Goal: Task Accomplishment & Management: Use online tool/utility

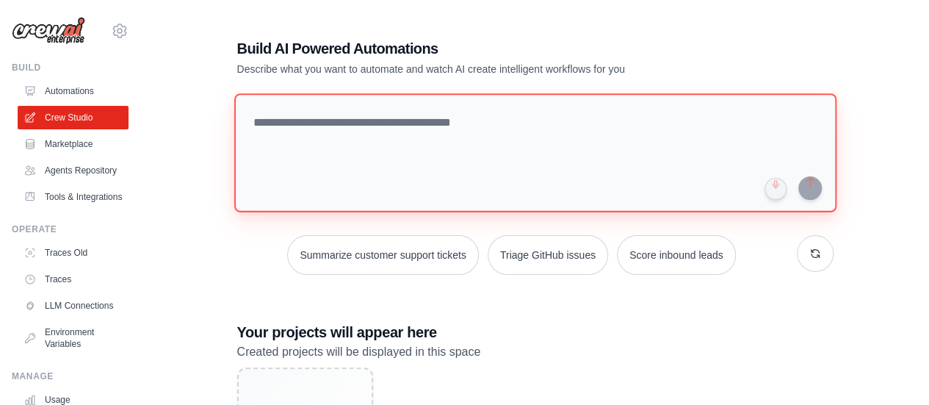
click at [417, 148] on textarea at bounding box center [535, 152] width 602 height 119
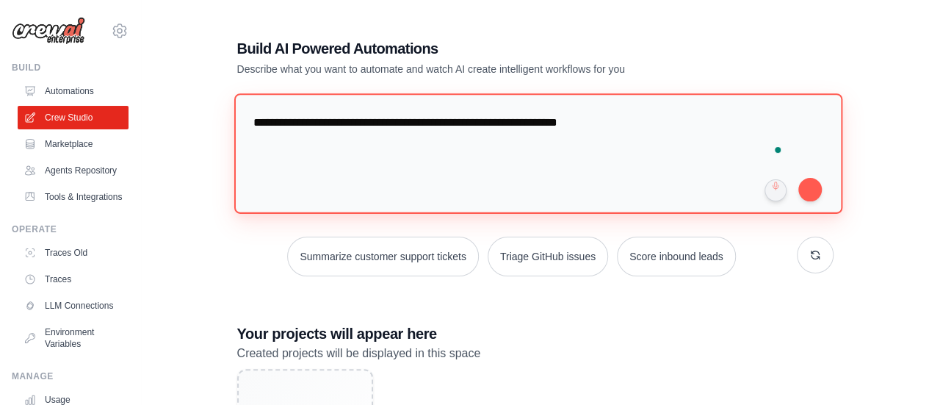
type textarea "**********"
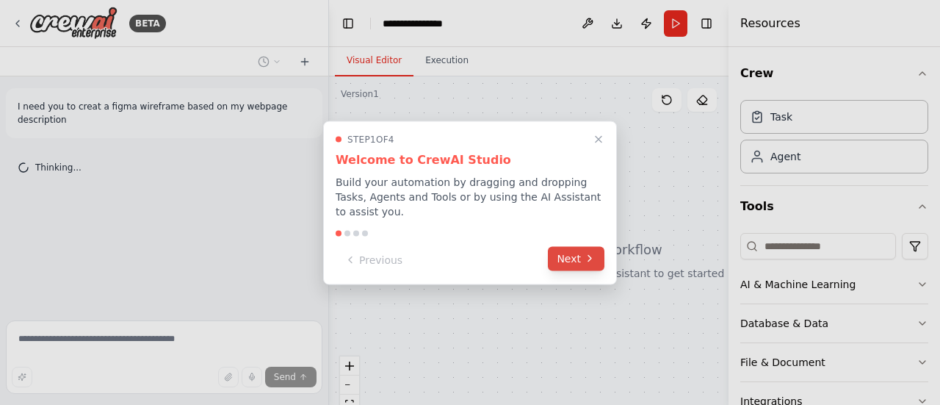
click at [595, 256] on icon at bounding box center [590, 259] width 12 height 12
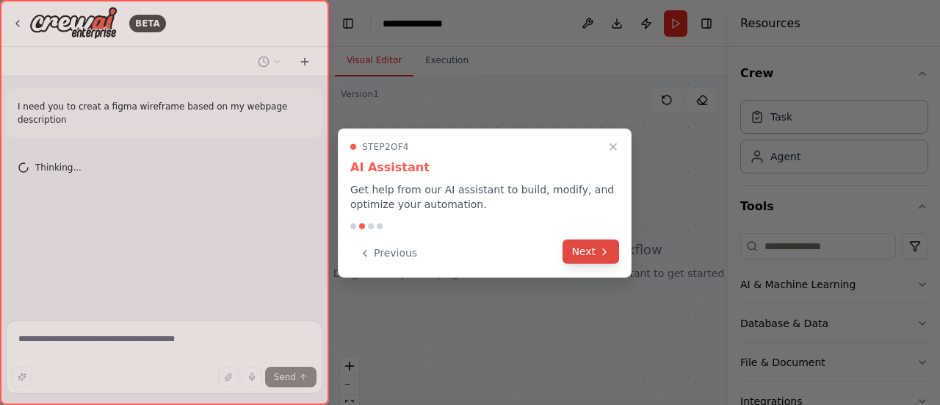
click at [585, 245] on button "Next" at bounding box center [591, 251] width 57 height 24
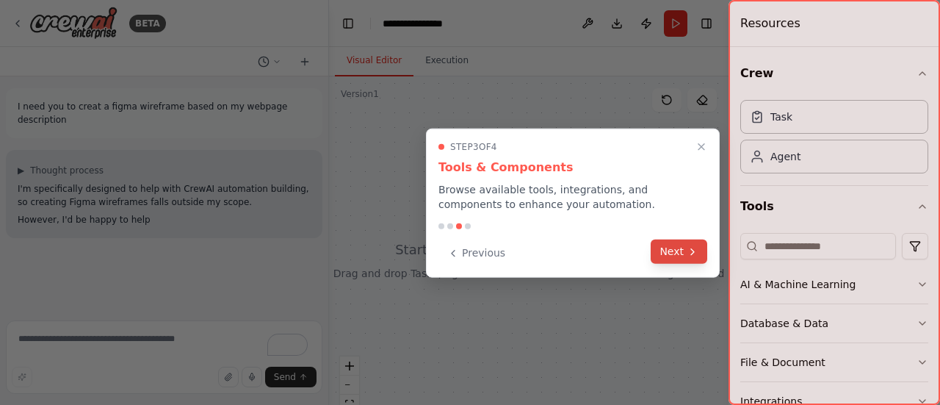
click at [690, 250] on icon at bounding box center [693, 251] width 12 height 12
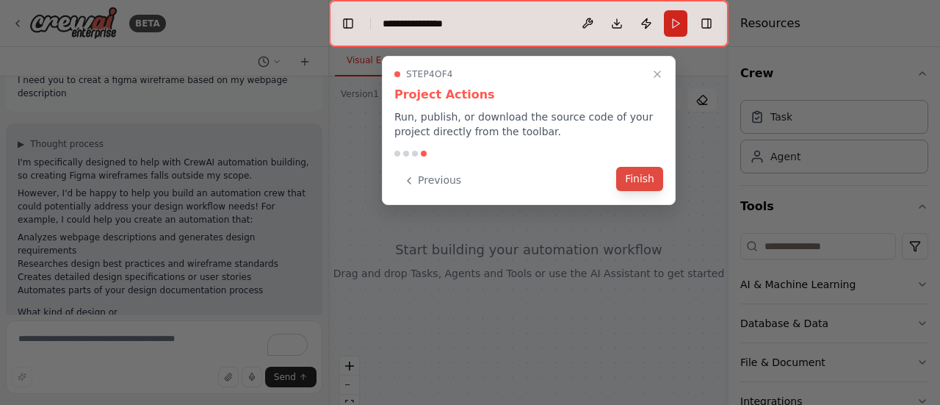
click at [652, 174] on button "Finish" at bounding box center [639, 179] width 47 height 24
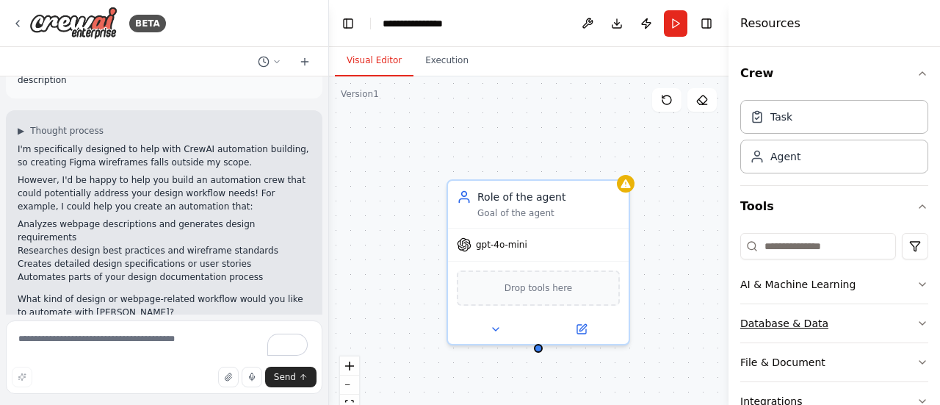
scroll to position [115, 0]
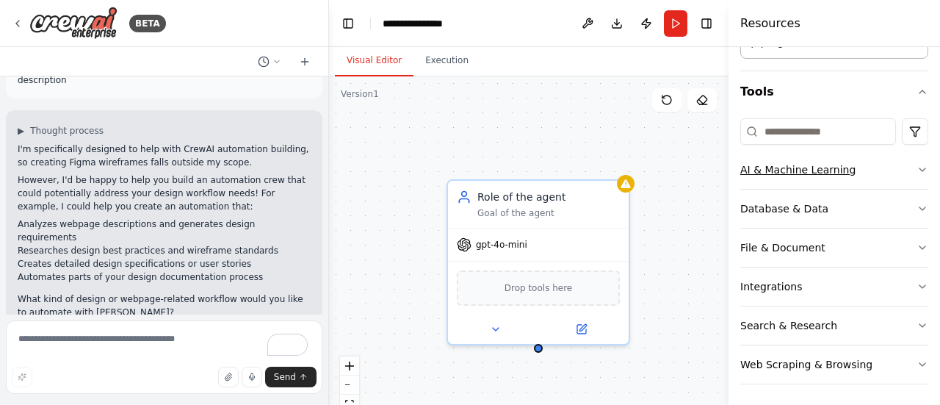
click at [905, 171] on button "AI & Machine Learning" at bounding box center [834, 170] width 188 height 38
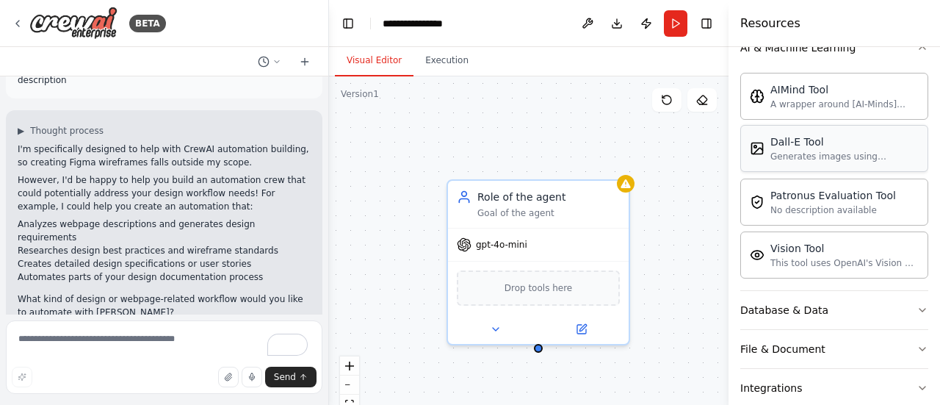
scroll to position [336, 0]
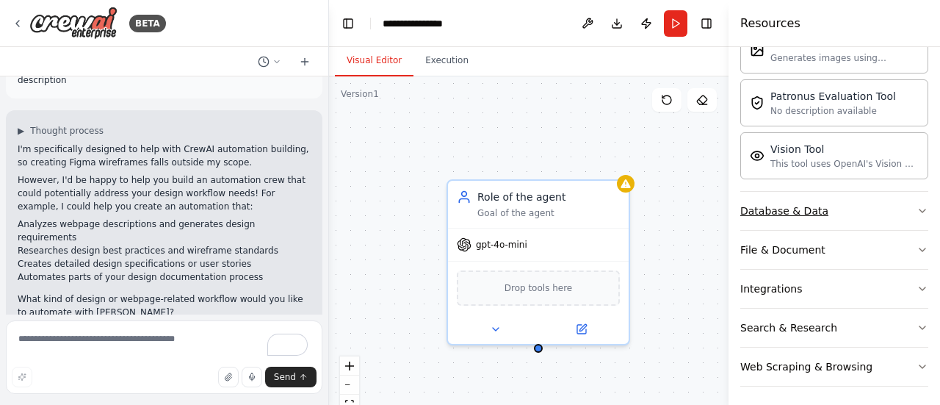
click at [900, 207] on button "Database & Data" at bounding box center [834, 211] width 188 height 38
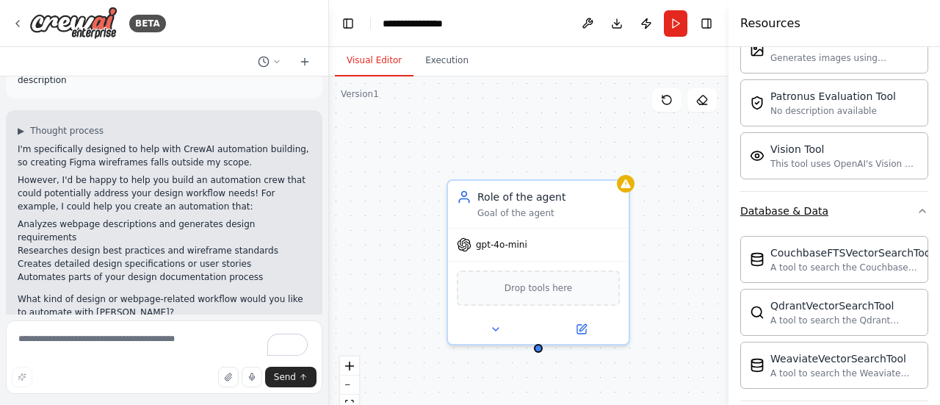
scroll to position [458, 0]
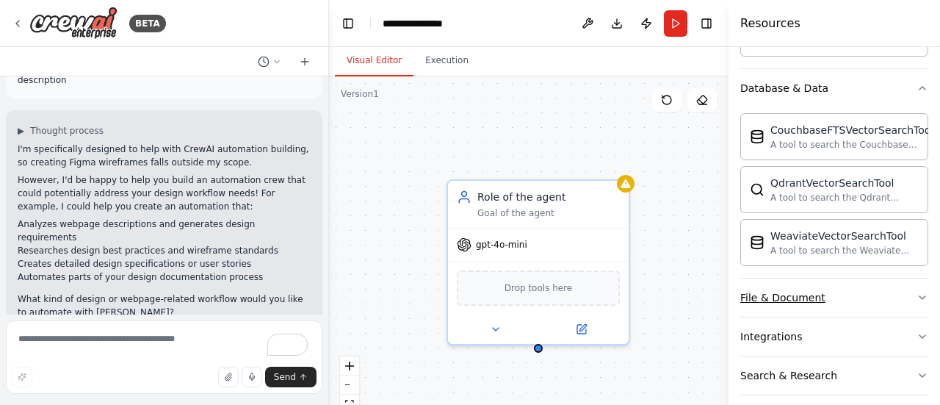
click at [917, 295] on icon "button" at bounding box center [923, 298] width 12 height 12
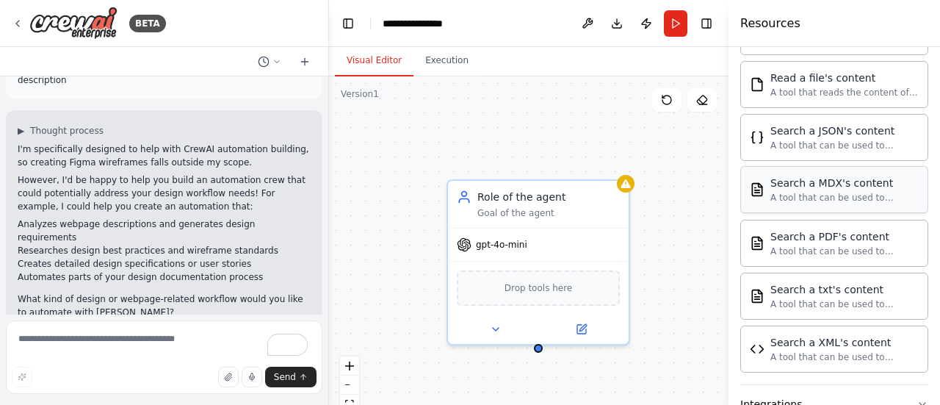
scroll to position [936, 0]
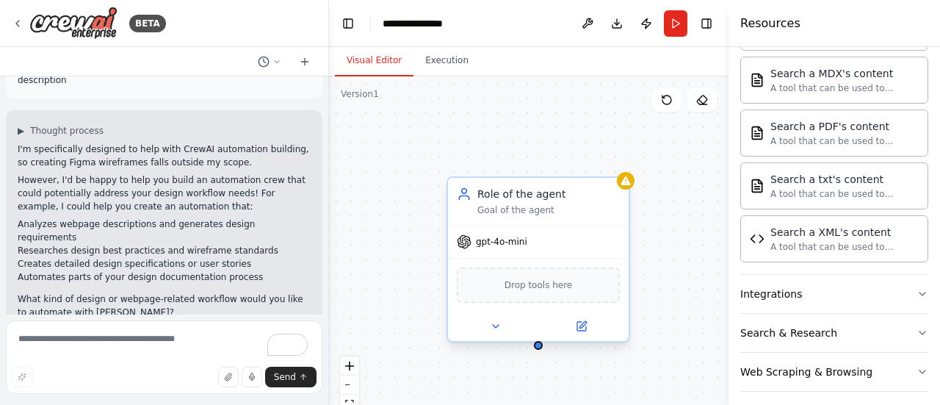
click at [521, 293] on div "Drop tools here" at bounding box center [538, 284] width 163 height 35
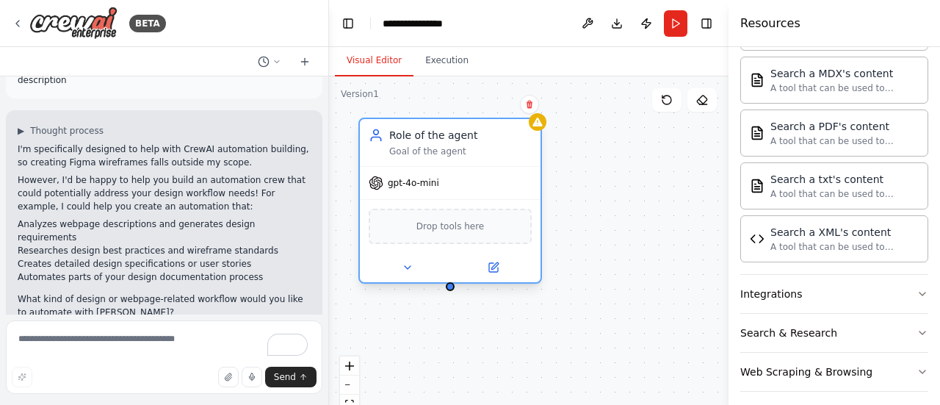
drag, startPoint x: 583, startPoint y: 212, endPoint x: 494, endPoint y: 155, distance: 106.3
click at [494, 155] on div "Goal of the agent" at bounding box center [460, 151] width 142 height 12
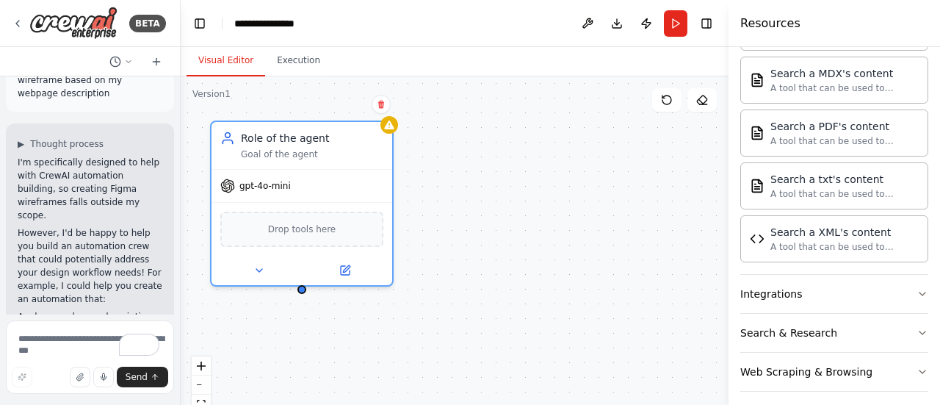
drag, startPoint x: 326, startPoint y: 57, endPoint x: 181, endPoint y: 65, distance: 145.6
click at [181, 65] on div "**********" at bounding box center [470, 202] width 940 height 405
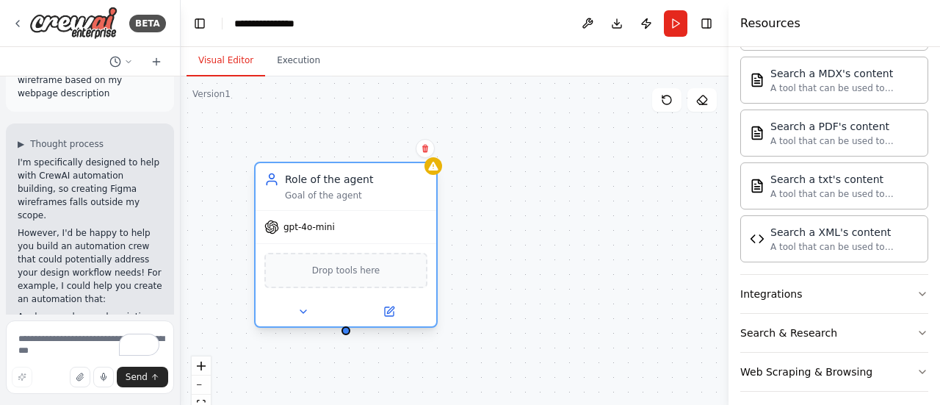
drag, startPoint x: 297, startPoint y: 140, endPoint x: 347, endPoint y: 181, distance: 64.2
click at [347, 181] on div "Role of the agent" at bounding box center [356, 179] width 142 height 15
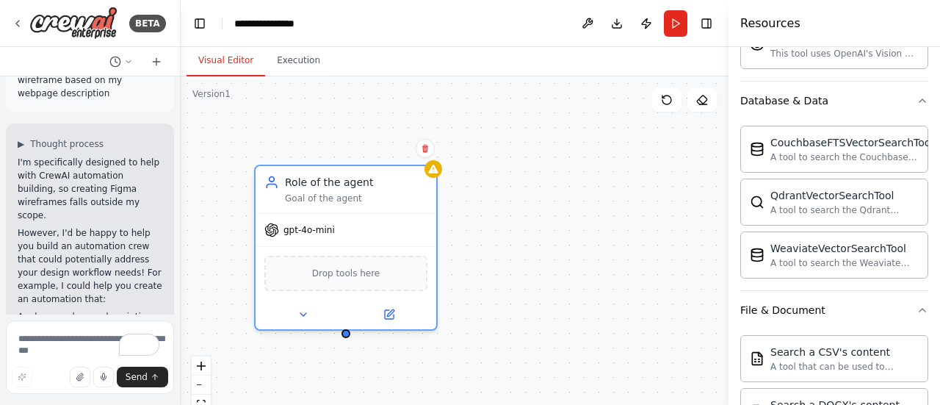
scroll to position [0, 0]
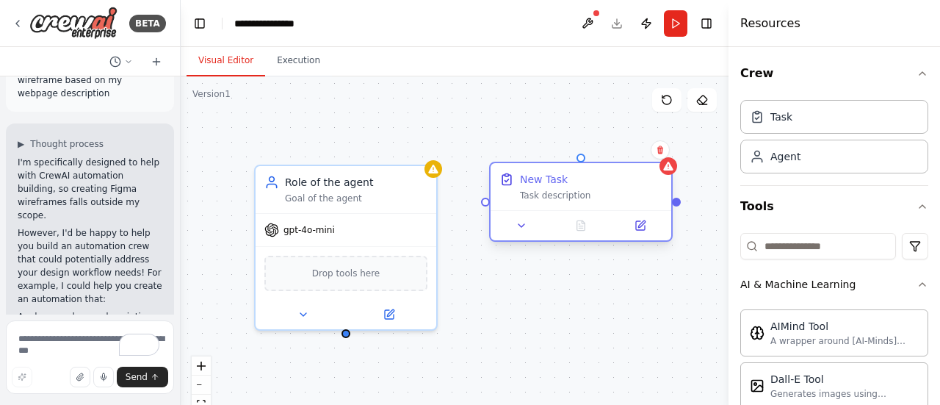
drag, startPoint x: 599, startPoint y: 254, endPoint x: 540, endPoint y: 178, distance: 96.2
click at [540, 178] on div "New Task" at bounding box center [544, 179] width 48 height 15
click at [568, 207] on div "New Task Task description" at bounding box center [581, 186] width 181 height 47
click at [659, 149] on icon at bounding box center [660, 150] width 6 height 8
click at [628, 151] on button "Confirm" at bounding box center [619, 150] width 52 height 18
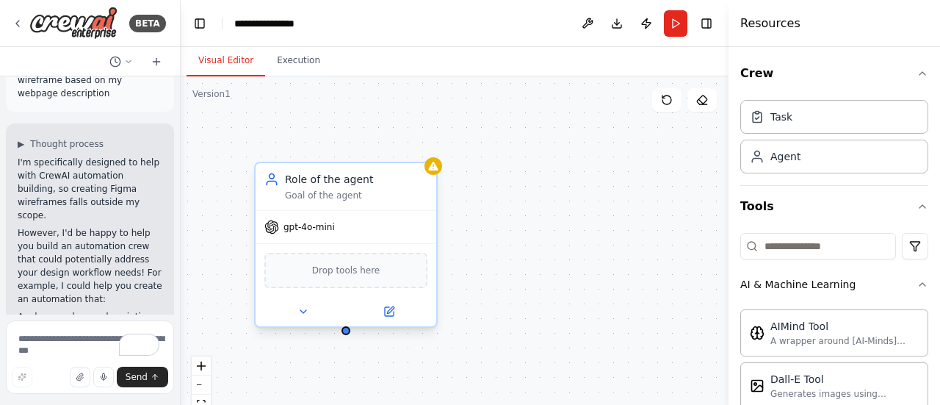
click at [394, 189] on div "Goal of the agent" at bounding box center [356, 195] width 142 height 12
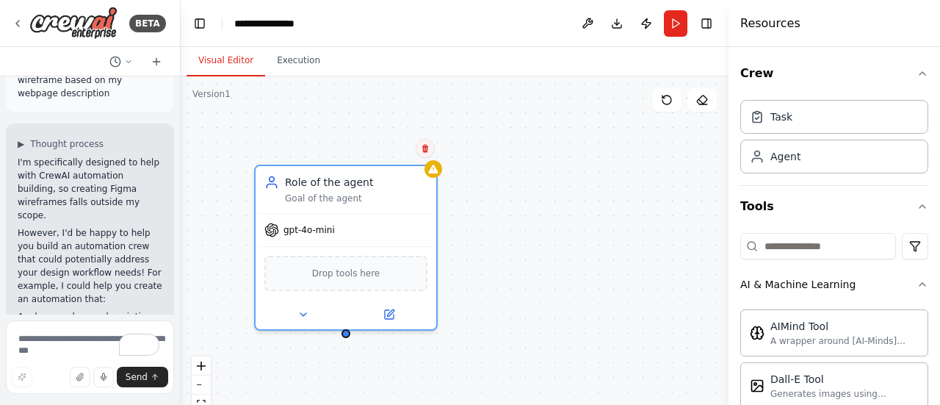
click at [427, 150] on icon at bounding box center [425, 148] width 9 height 9
click at [421, 151] on button at bounding box center [426, 147] width 19 height 19
click at [427, 145] on icon at bounding box center [426, 147] width 9 height 9
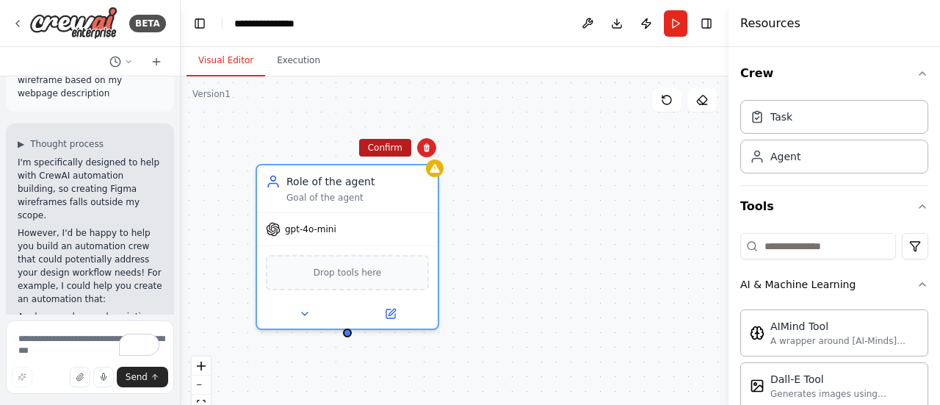
click at [382, 155] on button "Confirm" at bounding box center [385, 148] width 52 height 18
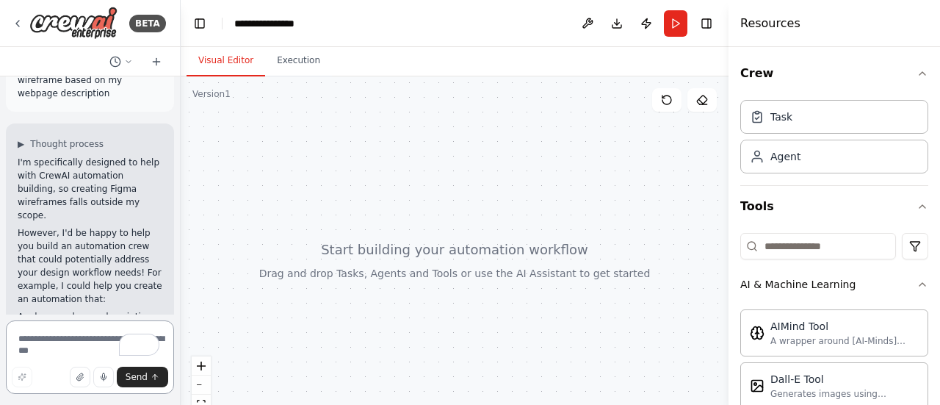
click at [53, 341] on textarea "To enrich screen reader interactions, please activate Accessibility in Grammarl…" at bounding box center [90, 356] width 168 height 73
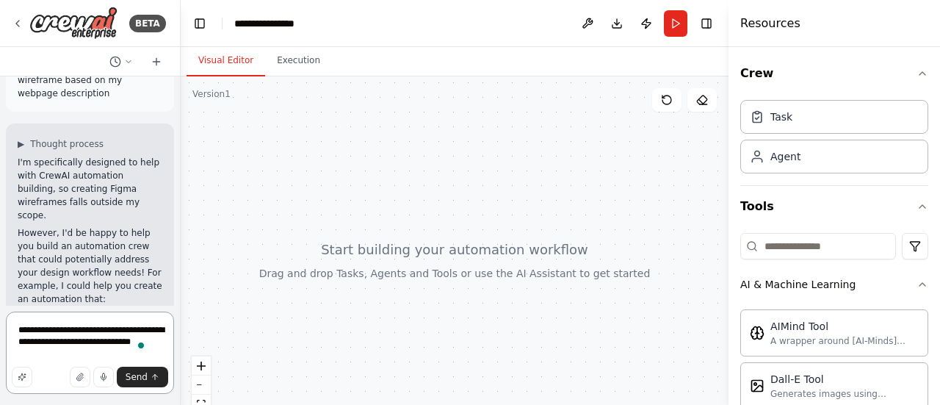
type textarea "**********"
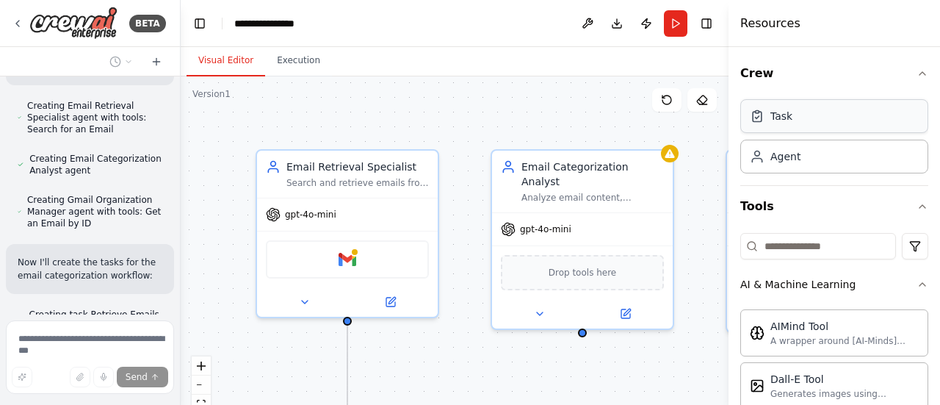
scroll to position [1364, 0]
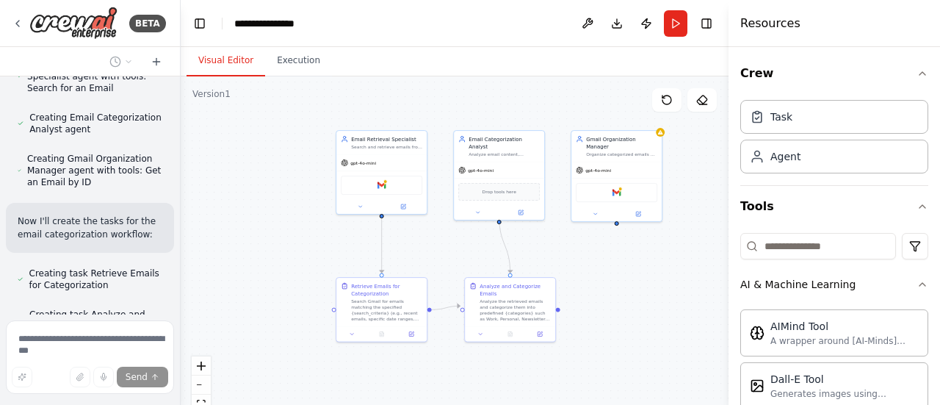
drag, startPoint x: 360, startPoint y: 189, endPoint x: 261, endPoint y: 109, distance: 127.0
click at [261, 109] on div ".deletable-edge-delete-btn { width: 20px; height: 20px; border: 0px solid #ffff…" at bounding box center [455, 259] width 548 height 367
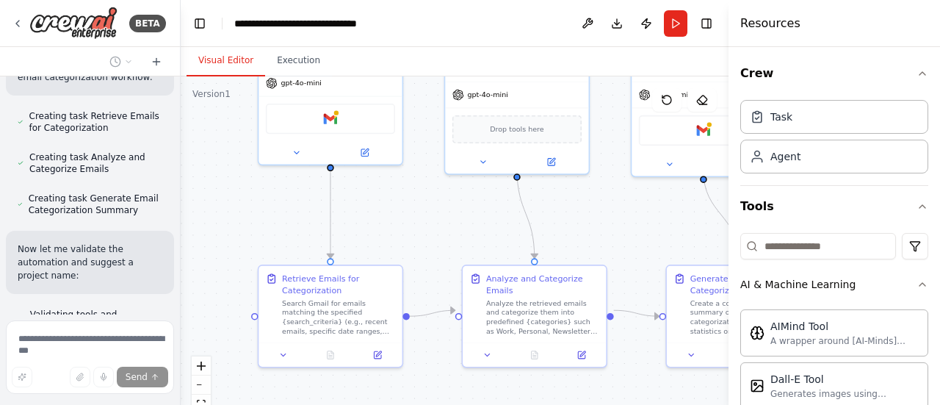
scroll to position [1563, 0]
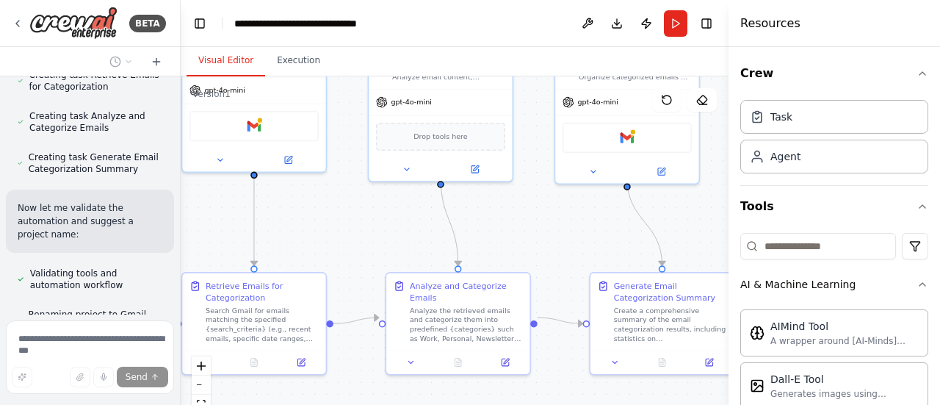
drag, startPoint x: 557, startPoint y: 386, endPoint x: 449, endPoint y: 394, distance: 108.3
click at [447, 397] on div ".deletable-edge-delete-btn { width: 20px; height: 20px; border: 0px solid #ffff…" at bounding box center [455, 259] width 548 height 367
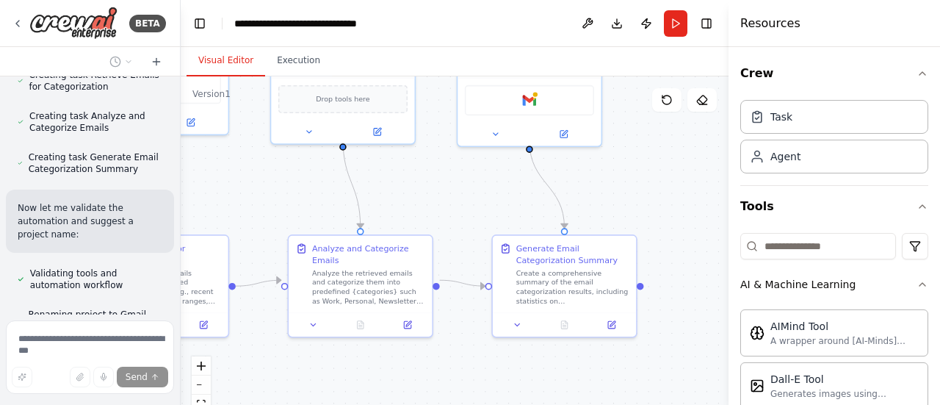
drag, startPoint x: 684, startPoint y: 219, endPoint x: 620, endPoint y: 173, distance: 79.1
click at [620, 173] on div ".deletable-edge-delete-btn { width: 20px; height: 20px; border: 0px solid #ffff…" at bounding box center [455, 259] width 548 height 367
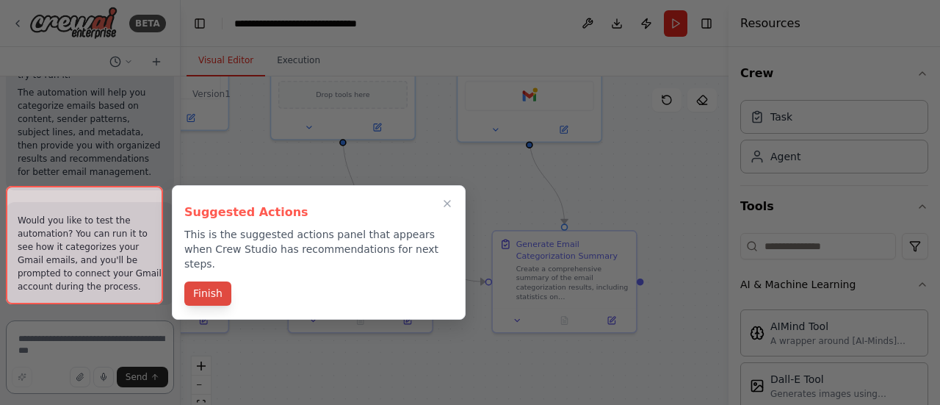
scroll to position [2540, 0]
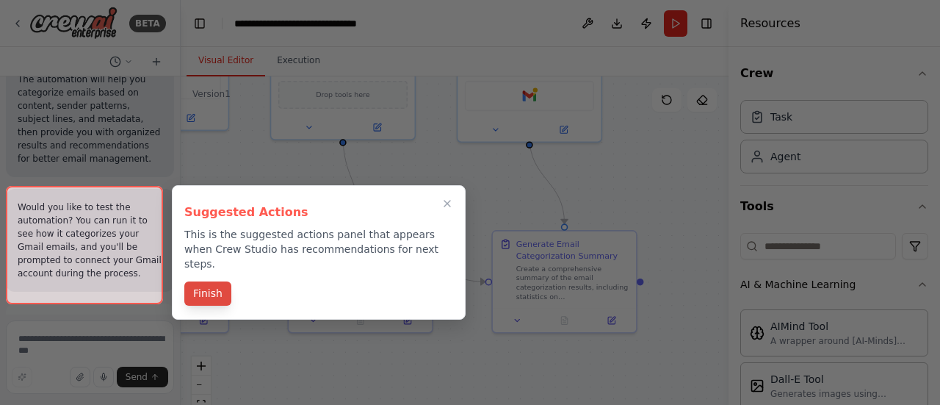
click at [214, 281] on button "Finish" at bounding box center [207, 293] width 47 height 24
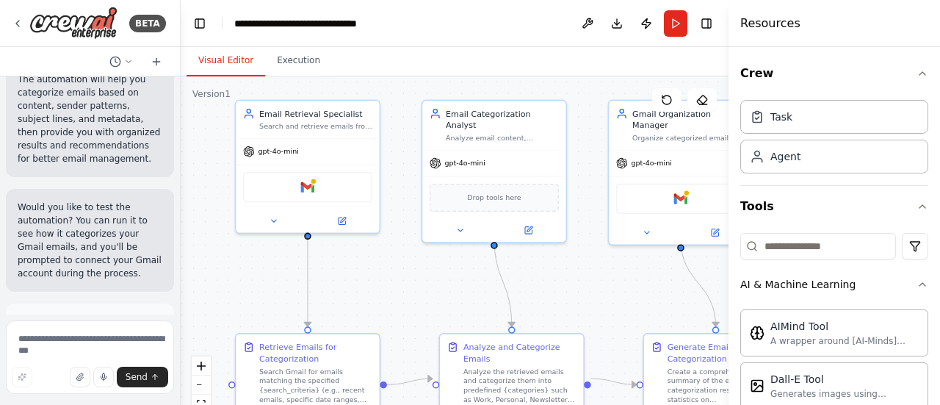
drag, startPoint x: 469, startPoint y: 178, endPoint x: 620, endPoint y: 281, distance: 182.9
click at [620, 281] on div ".deletable-edge-delete-btn { width: 20px; height: 20px; border: 0px solid #ffff…" at bounding box center [455, 259] width 548 height 367
click at [304, 184] on img at bounding box center [307, 185] width 14 height 14
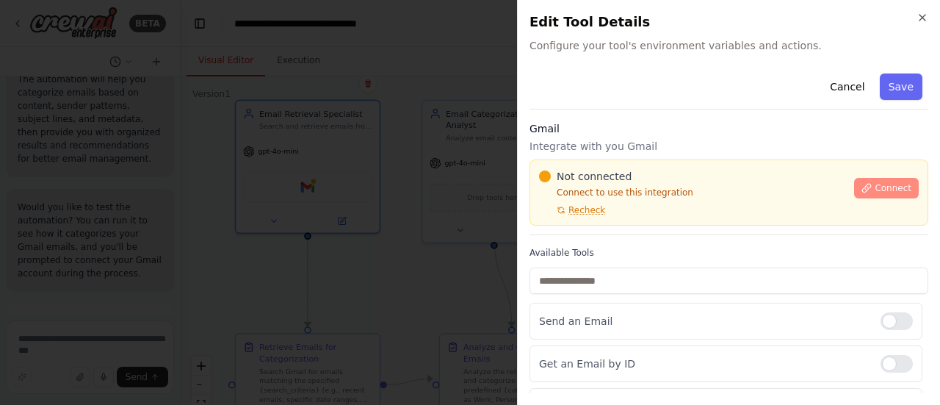
click at [862, 192] on icon at bounding box center [866, 188] width 10 height 10
click at [573, 206] on span "Recheck" at bounding box center [586, 210] width 37 height 12
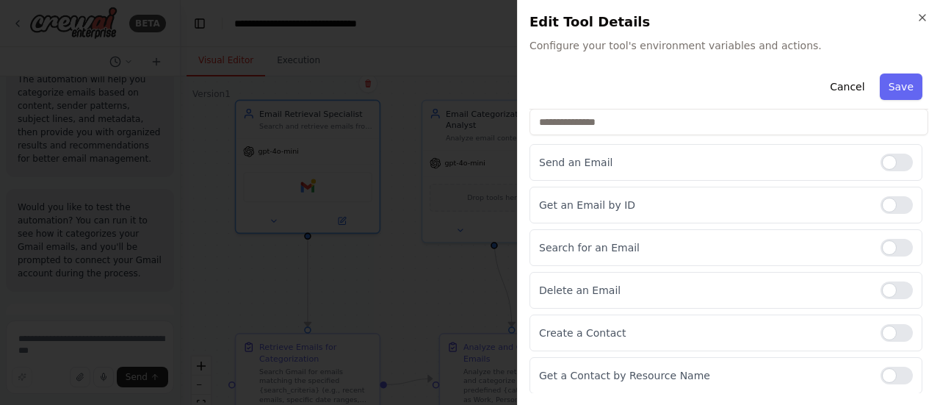
scroll to position [0, 0]
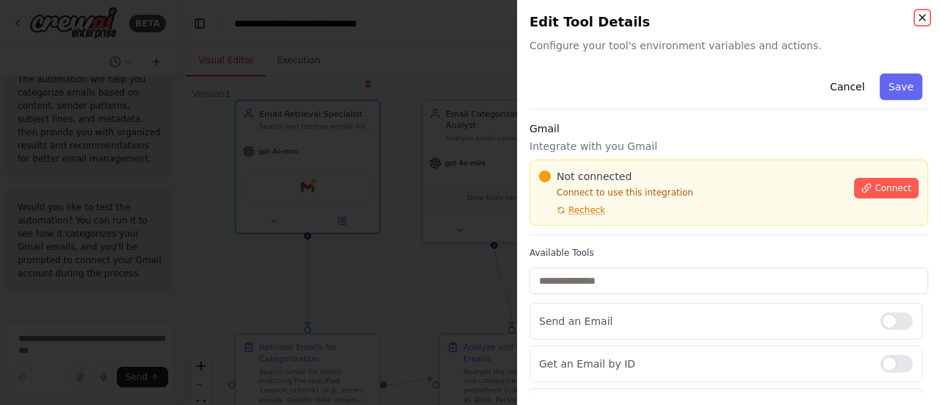
click at [918, 15] on icon "button" at bounding box center [923, 18] width 12 height 12
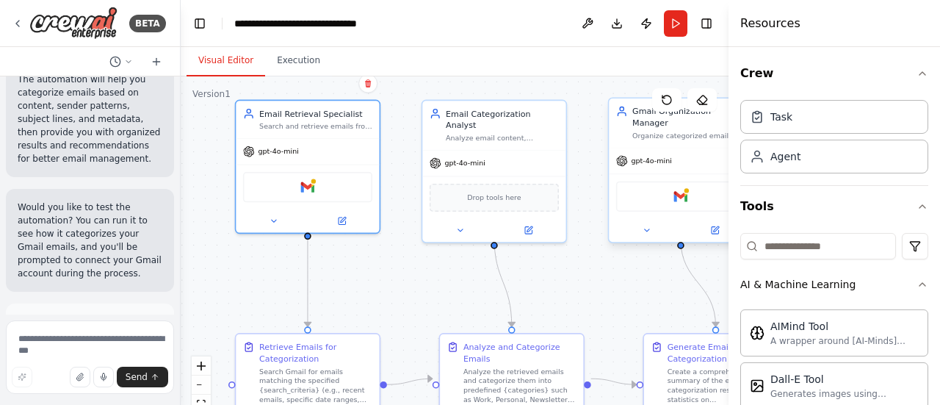
click at [673, 184] on div "Gmail" at bounding box center [680, 196] width 129 height 30
click at [687, 184] on div "Gmail" at bounding box center [680, 196] width 129 height 30
click at [679, 189] on img at bounding box center [680, 196] width 14 height 14
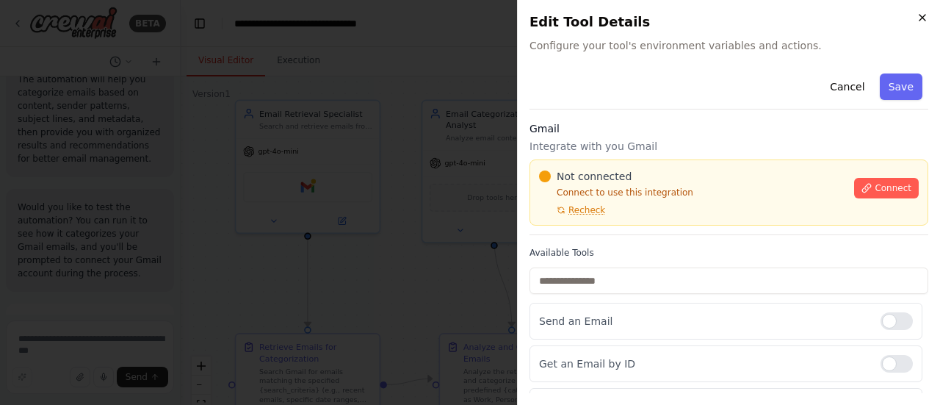
click at [922, 15] on icon "button" at bounding box center [923, 18] width 12 height 12
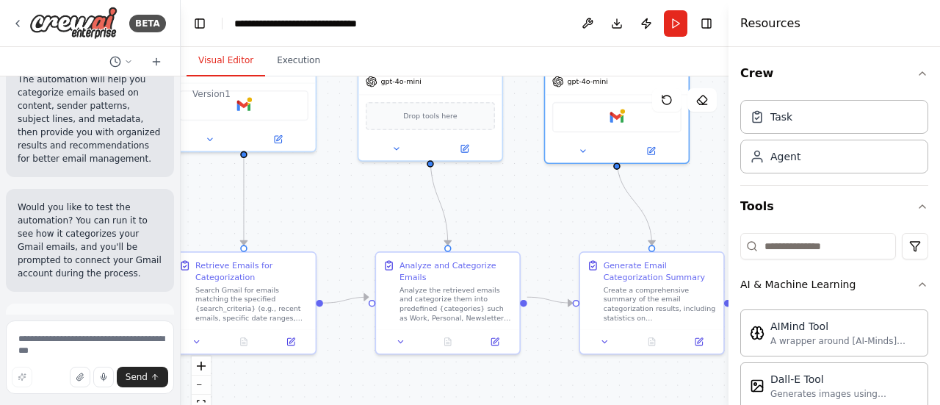
drag, startPoint x: 578, startPoint y: 267, endPoint x: 517, endPoint y: 196, distance: 93.2
click at [517, 196] on div ".deletable-edge-delete-btn { width: 20px; height: 20px; border: 0px solid #ffff…" at bounding box center [455, 259] width 548 height 367
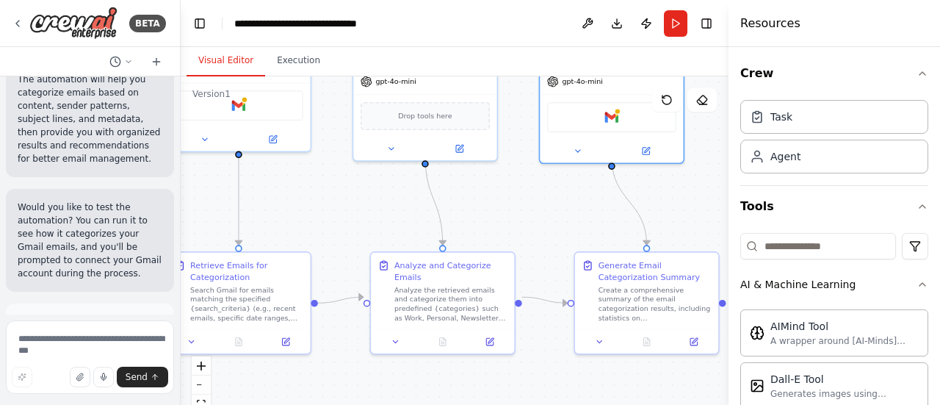
click at [112, 393] on span "Run Automation" at bounding box center [96, 399] width 71 height 12
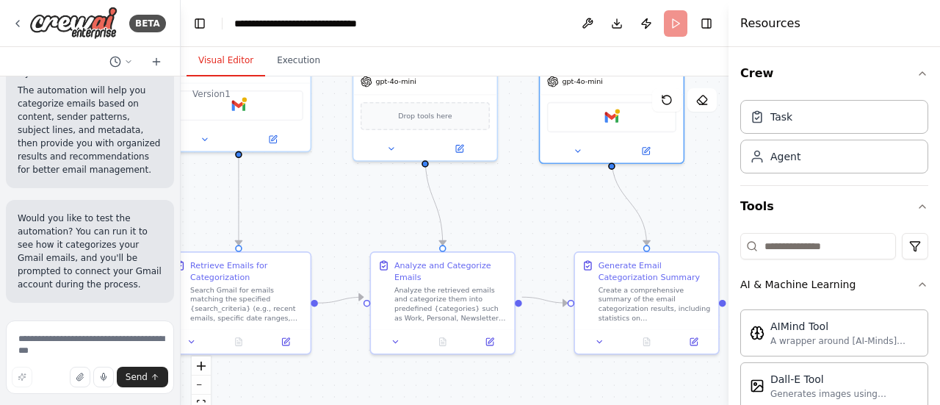
scroll to position [2410, 0]
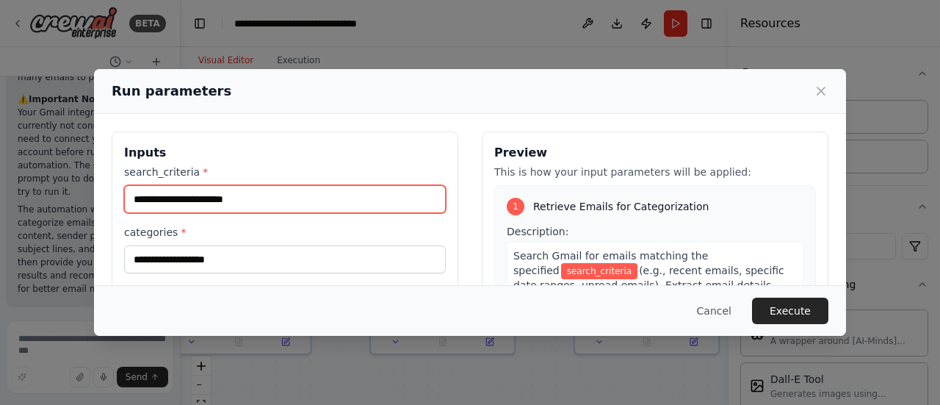
click at [162, 193] on input "search_criteria *" at bounding box center [285, 199] width 322 height 28
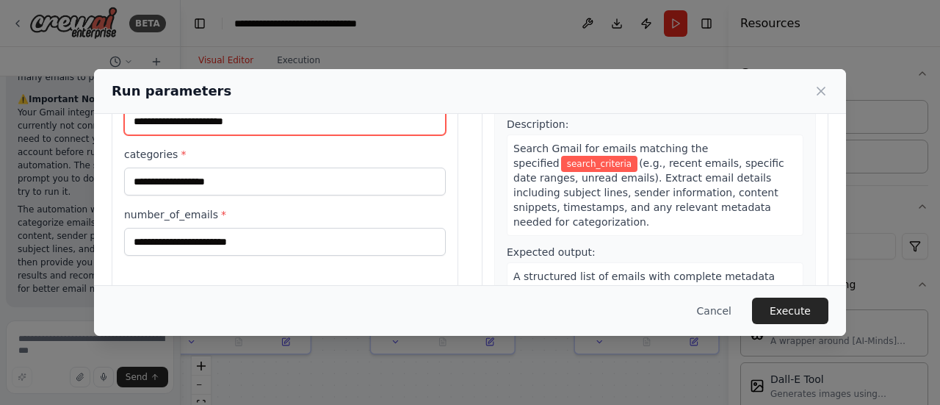
scroll to position [50, 0]
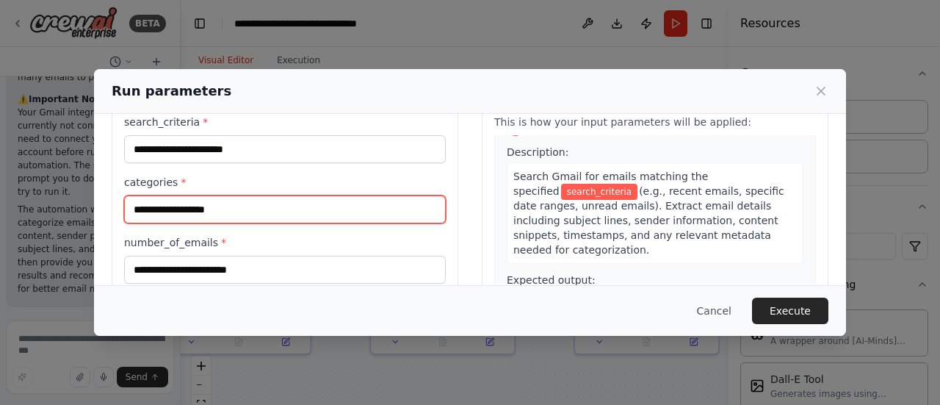
click at [313, 217] on input "categories *" at bounding box center [285, 209] width 322 height 28
click at [342, 206] on input "categories *" at bounding box center [285, 209] width 322 height 28
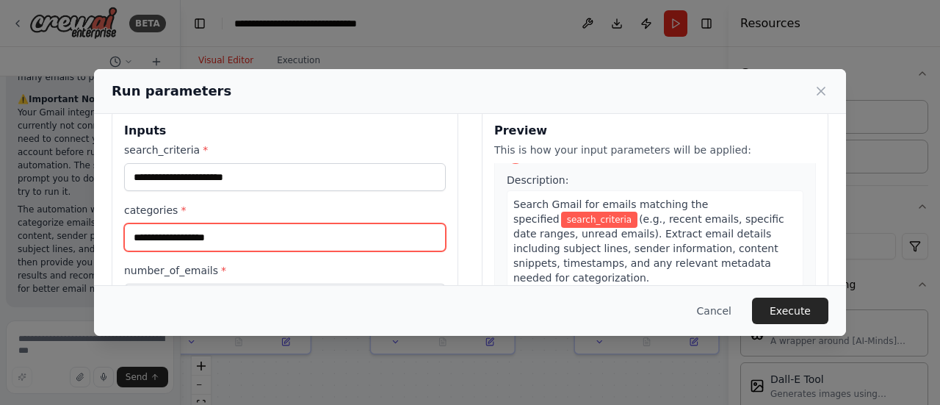
scroll to position [0, 0]
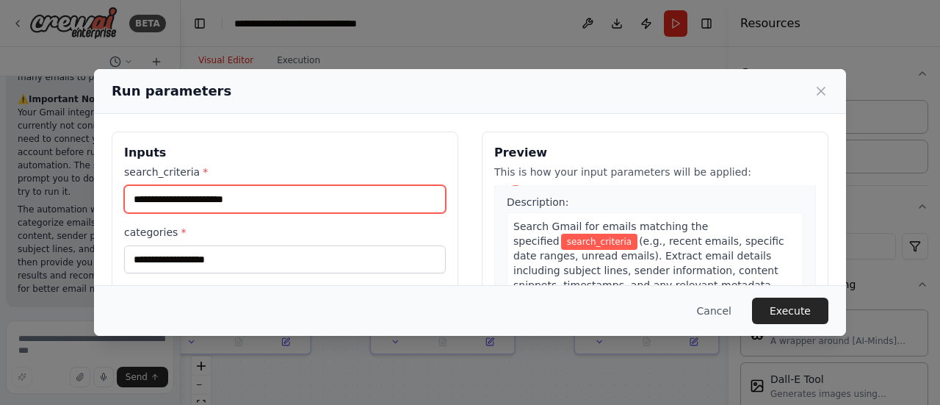
click at [178, 199] on input "search_criteria *" at bounding box center [285, 199] width 322 height 28
type input "**********"
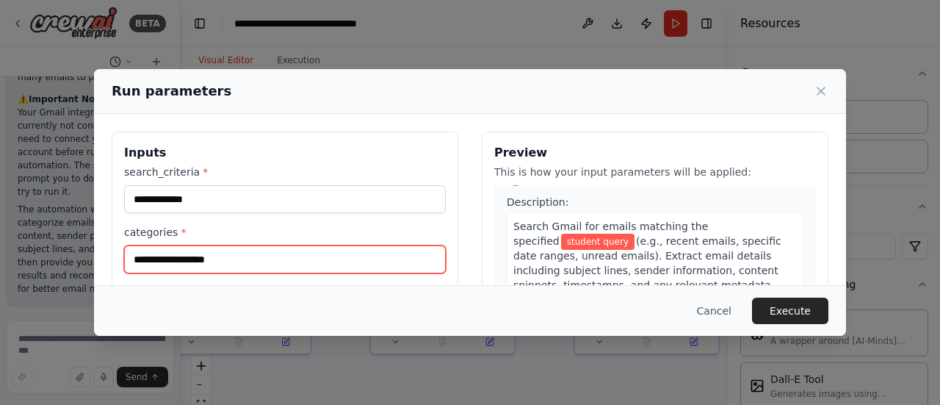
click at [198, 261] on input "categories *" at bounding box center [285, 259] width 322 height 28
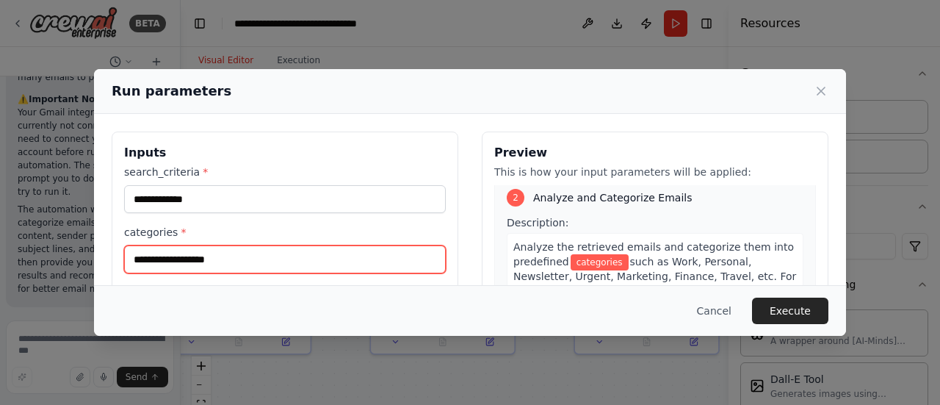
scroll to position [291, 0]
click at [245, 259] on input "categories *" at bounding box center [285, 259] width 322 height 28
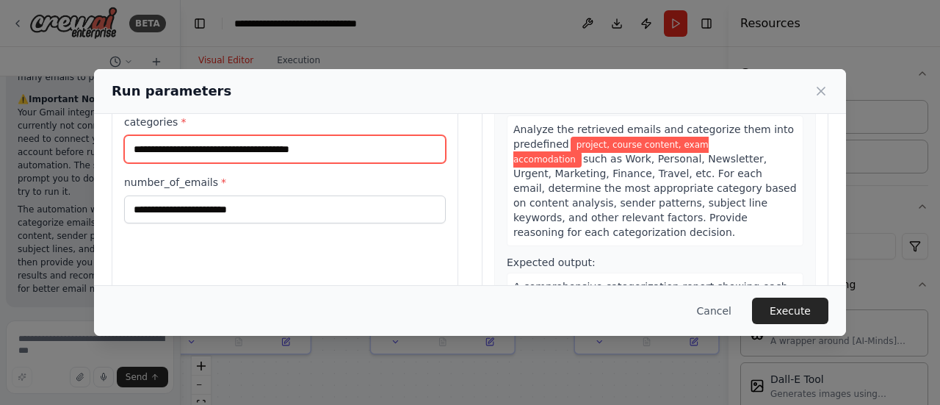
scroll to position [302, 0]
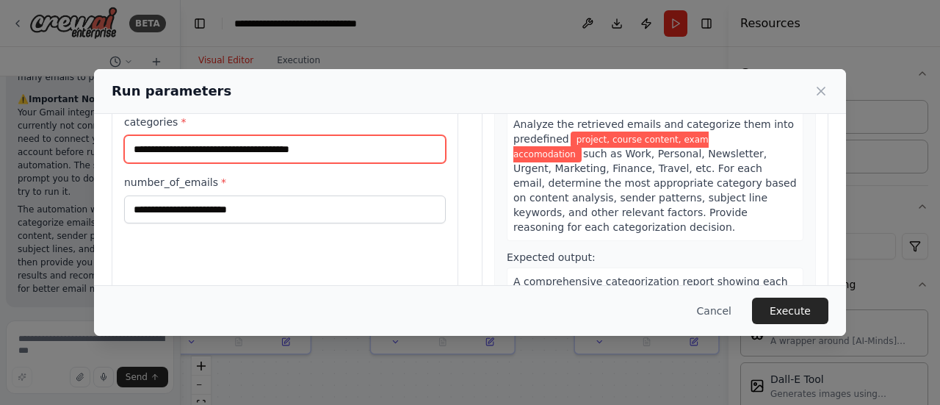
type input "**********"
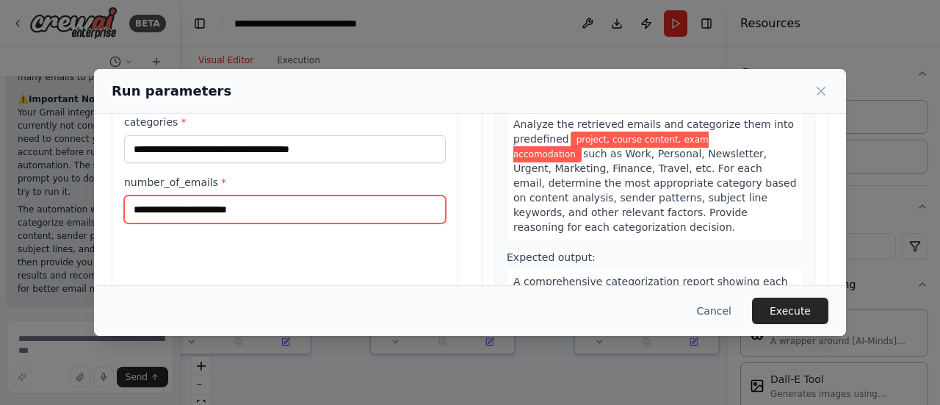
click at [145, 207] on input "number_of_emails *" at bounding box center [285, 209] width 322 height 28
type input "**"
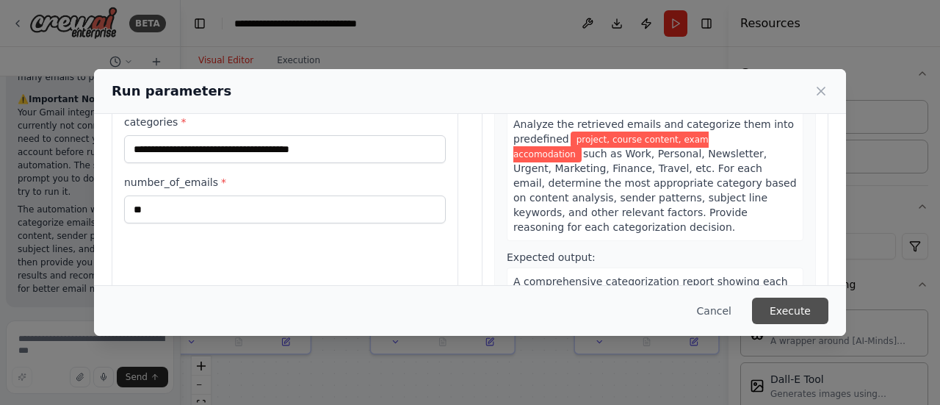
click at [800, 312] on button "Execute" at bounding box center [790, 310] width 76 height 26
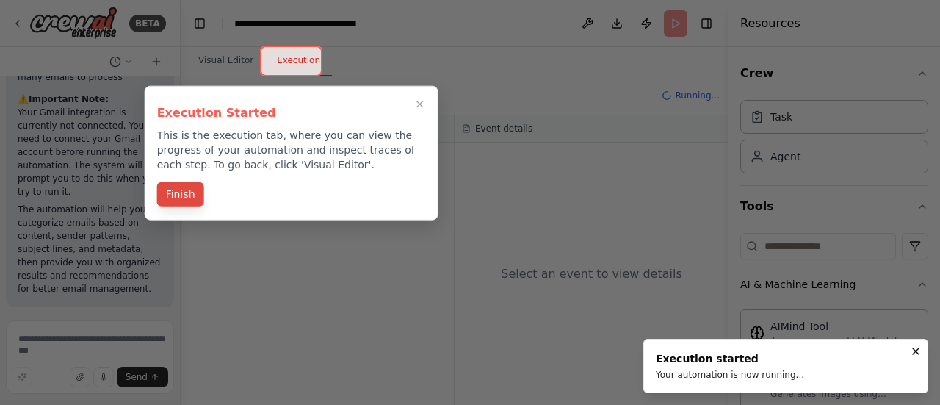
click at [176, 186] on button "Finish" at bounding box center [180, 194] width 47 height 24
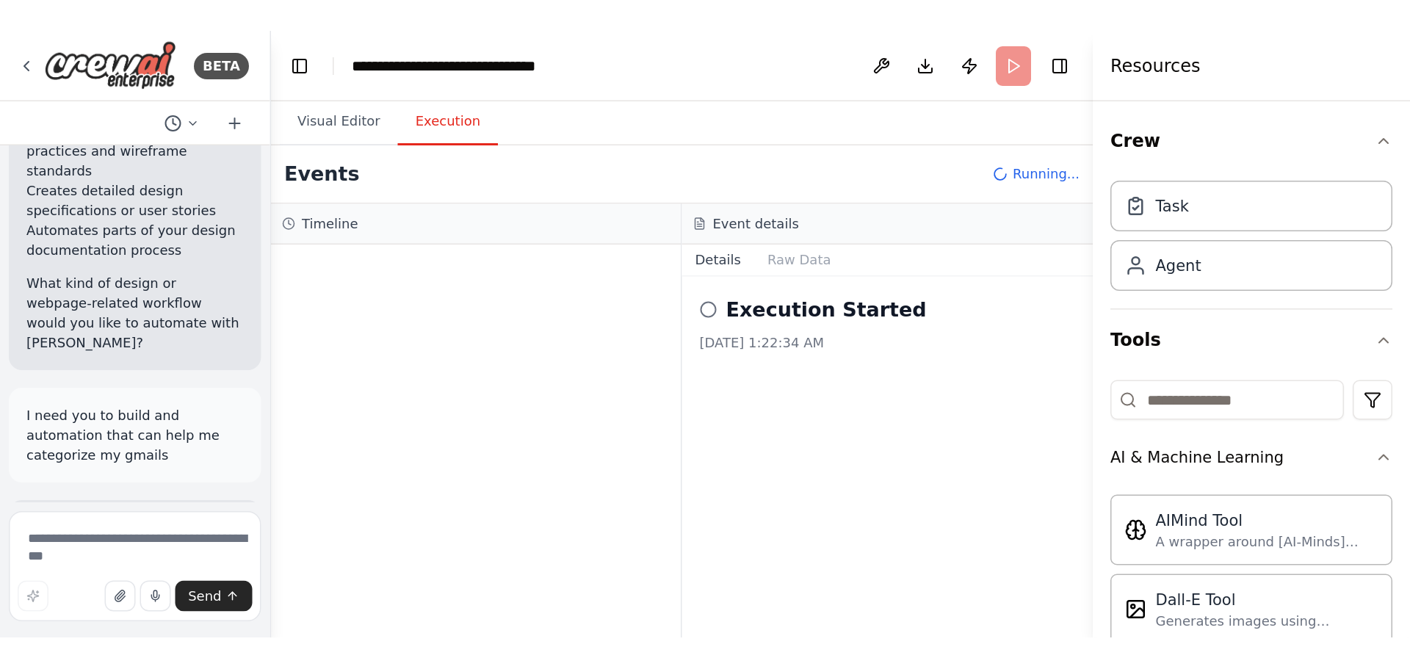
scroll to position [0, 0]
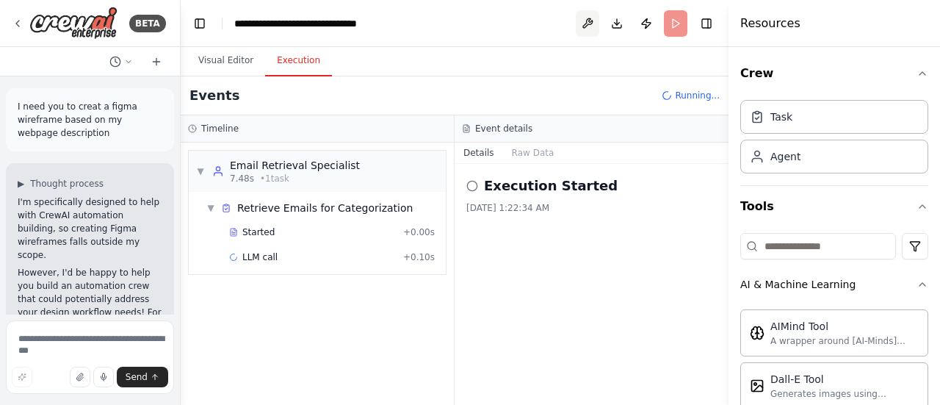
click at [590, 20] on button at bounding box center [588, 23] width 24 height 26
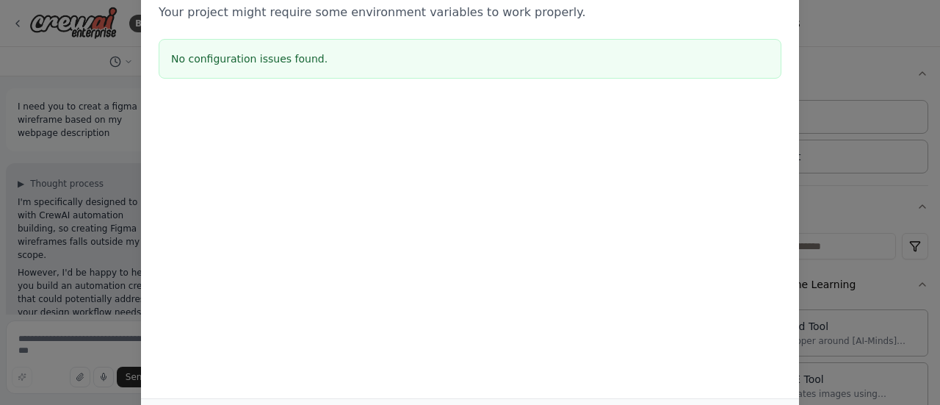
click at [808, 131] on div "Environment configuration Your project might require some environment variables…" at bounding box center [470, 202] width 940 height 405
click at [815, 45] on div "Environment configuration Your project might require some environment variables…" at bounding box center [470, 202] width 940 height 405
click at [787, 277] on div "Environment configuration Your project might require some environment variables…" at bounding box center [470, 177] width 658 height 441
click at [855, 222] on div "Environment configuration Your project might require some environment variables…" at bounding box center [470, 202] width 940 height 405
click at [347, 131] on div at bounding box center [470, 175] width 658 height 147
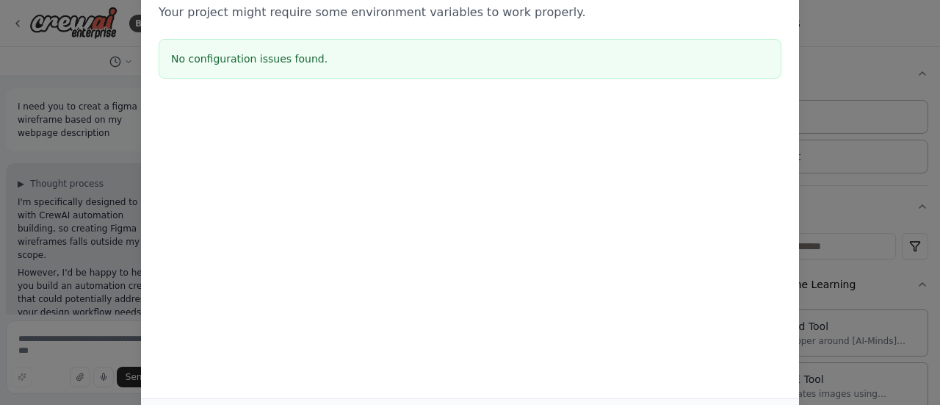
click at [269, 46] on div "No configuration issues found." at bounding box center [470, 59] width 623 height 40
click at [244, 56] on h3 "No configuration issues found." at bounding box center [470, 58] width 598 height 15
click at [242, 22] on div "Environment configuration Your project might require some environment variables…" at bounding box center [470, 29] width 658 height 145
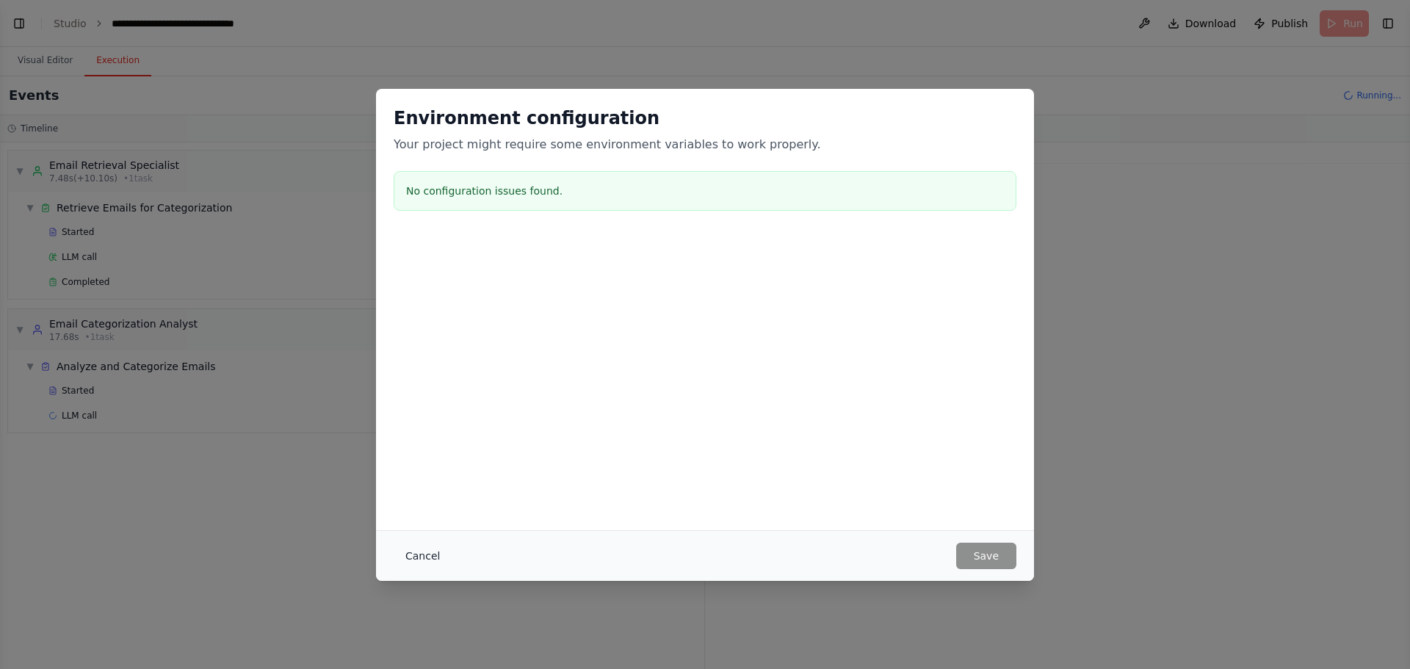
click at [419, 404] on button "Cancel" at bounding box center [423, 556] width 58 height 26
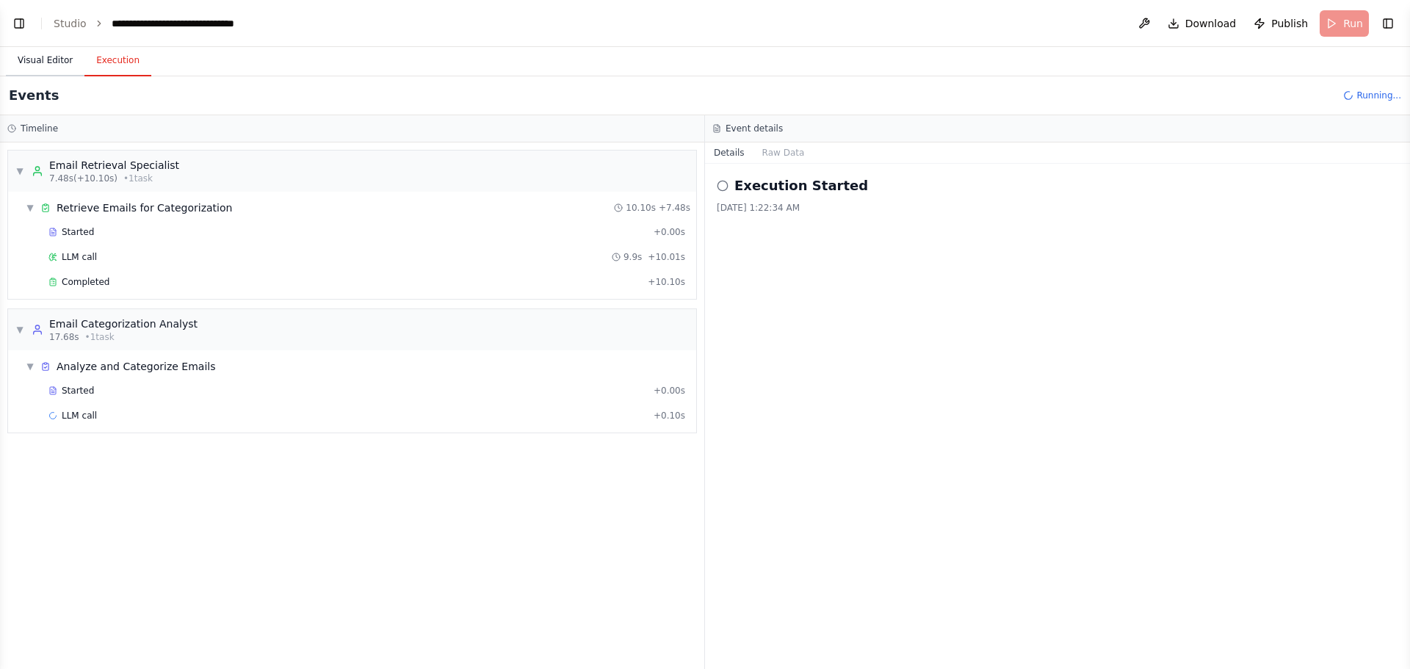
click at [24, 57] on button "Visual Editor" at bounding box center [45, 61] width 79 height 31
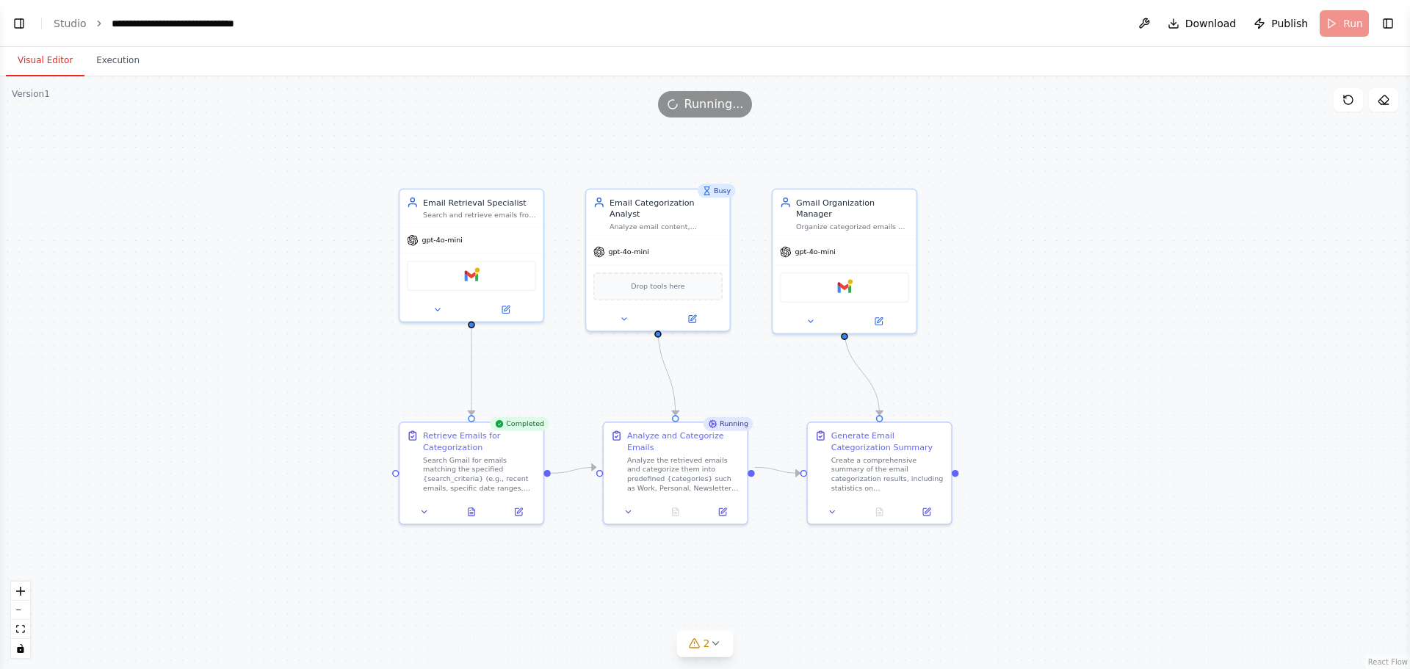
drag, startPoint x: 834, startPoint y: 241, endPoint x: 1249, endPoint y: 405, distance: 446.3
click at [939, 404] on div ".deletable-edge-delete-btn { width: 20px; height: 20px; border: 0px solid #ffff…" at bounding box center [705, 372] width 1410 height 593
click at [19, 25] on button "Toggle Left Sidebar" at bounding box center [19, 23] width 21 height 21
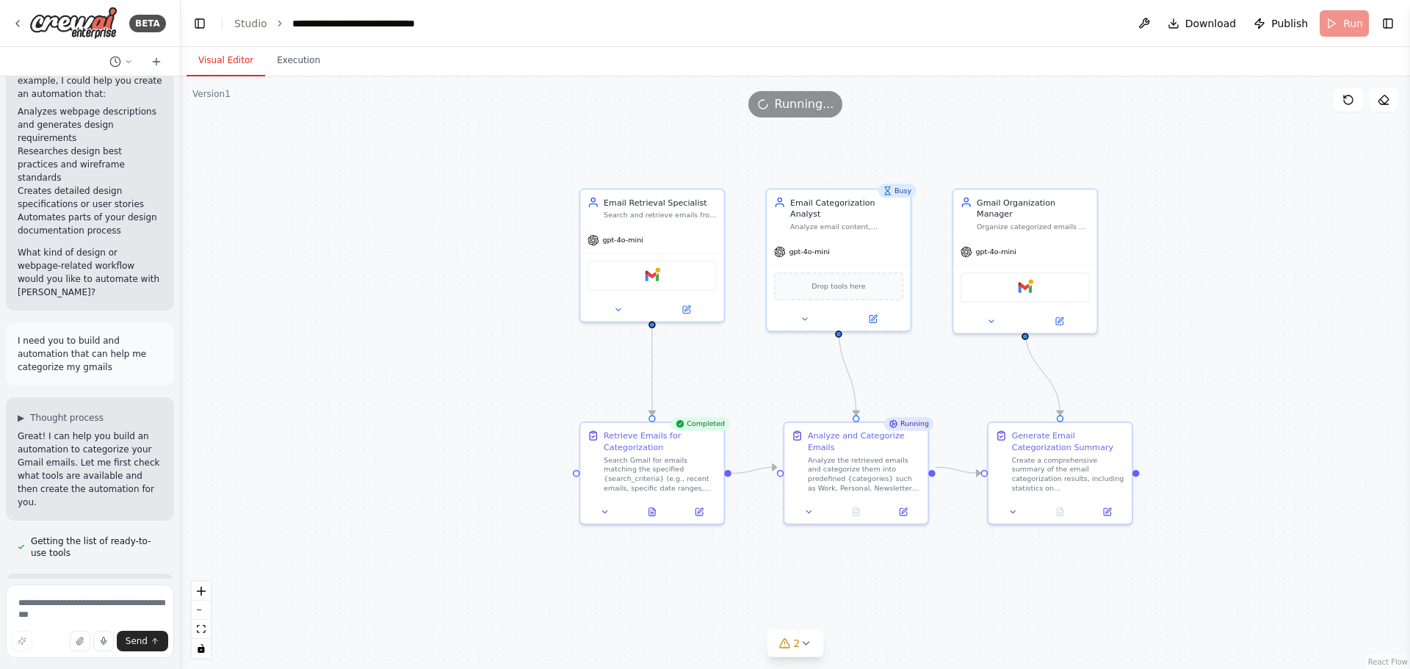
scroll to position [367, 0]
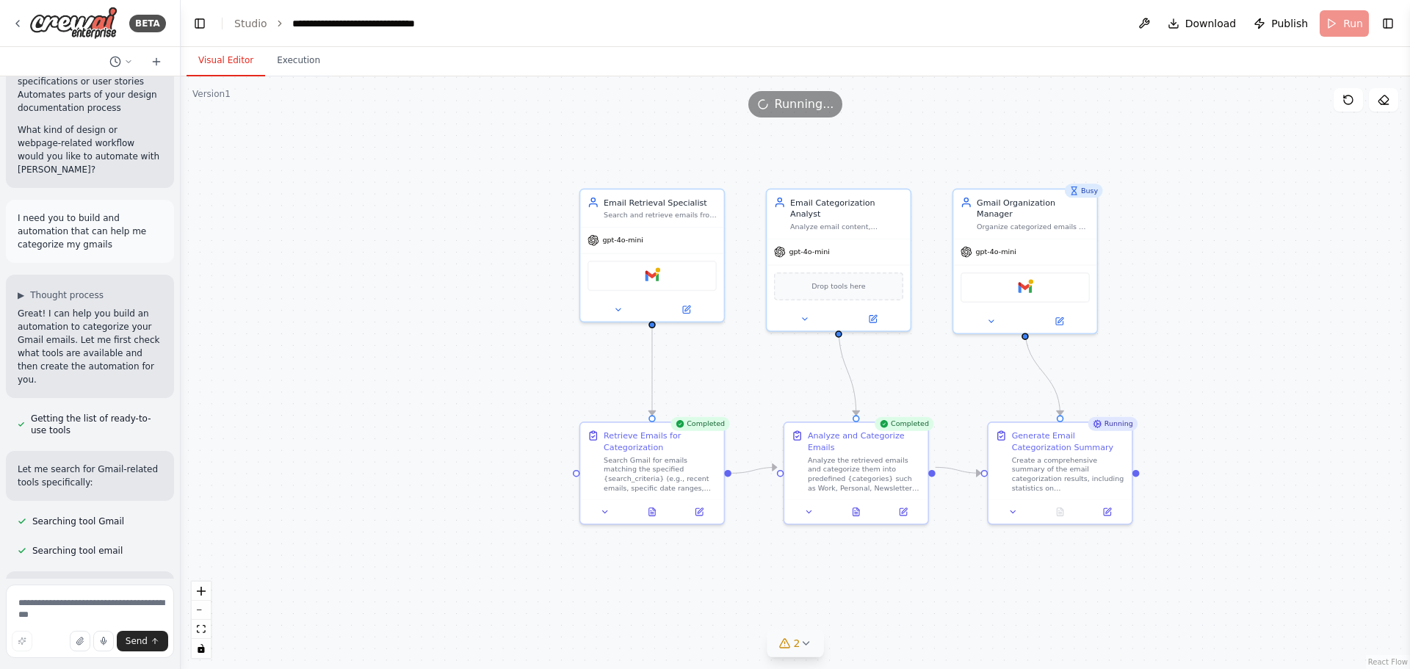
click at [798, 404] on span "2" at bounding box center [797, 643] width 7 height 15
click at [584, 404] on div ".deletable-edge-delete-btn { width: 20px; height: 20px; border: 0px solid #ffff…" at bounding box center [795, 372] width 1229 height 593
click at [891, 404] on div "Analyze the retrieved emails and categorize them into predefined {categories} s…" at bounding box center [864, 471] width 113 height 37
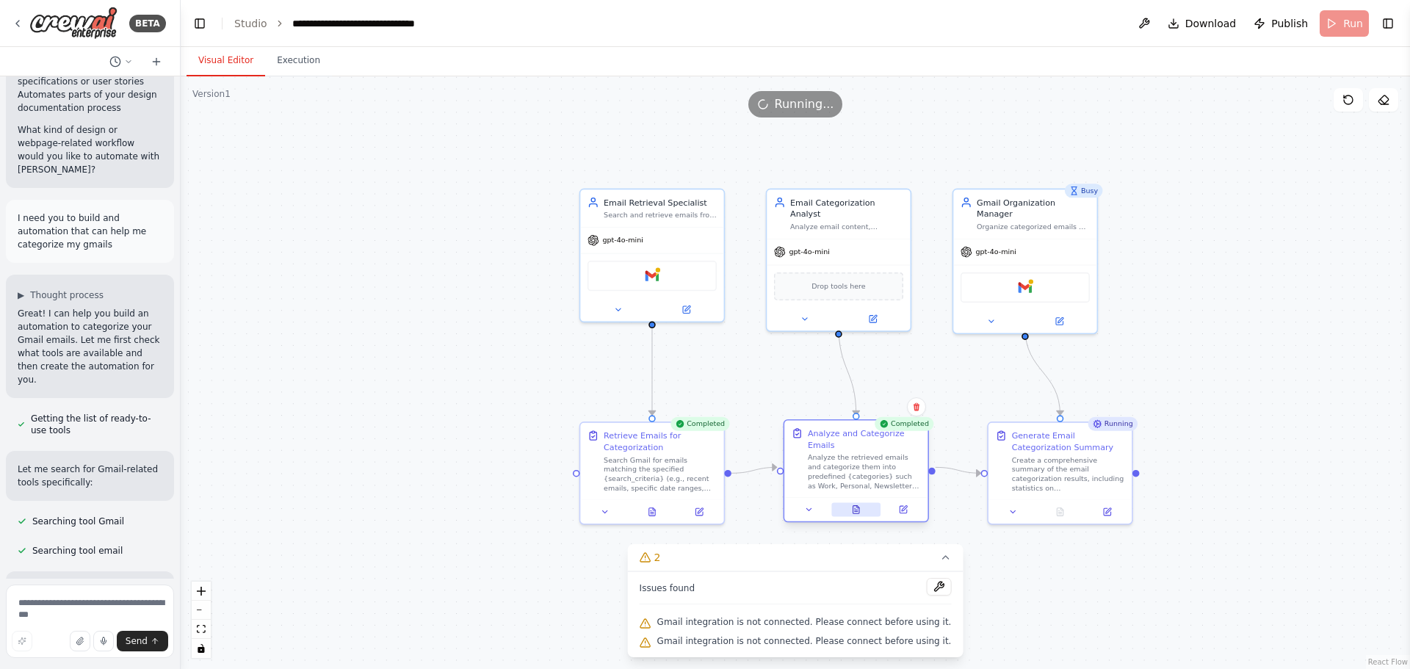
click at [854, 404] on icon at bounding box center [856, 510] width 6 height 8
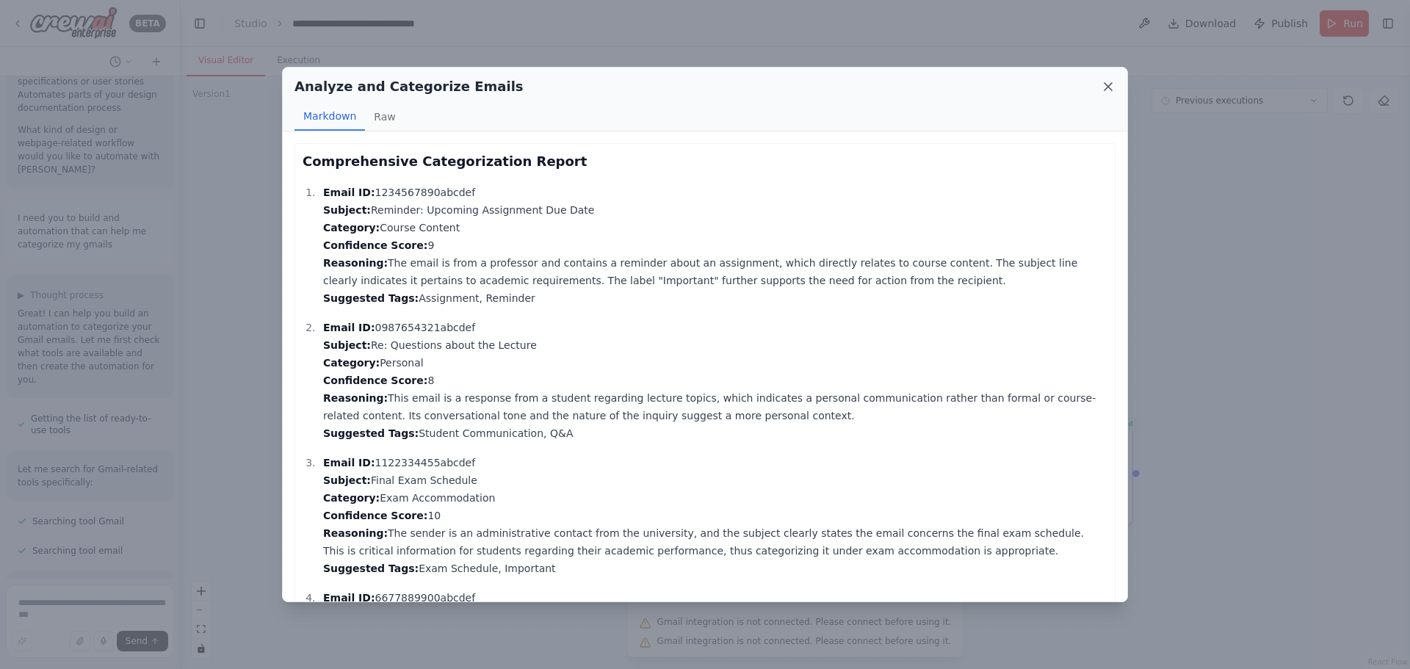
click at [939, 83] on icon at bounding box center [1108, 86] width 15 height 15
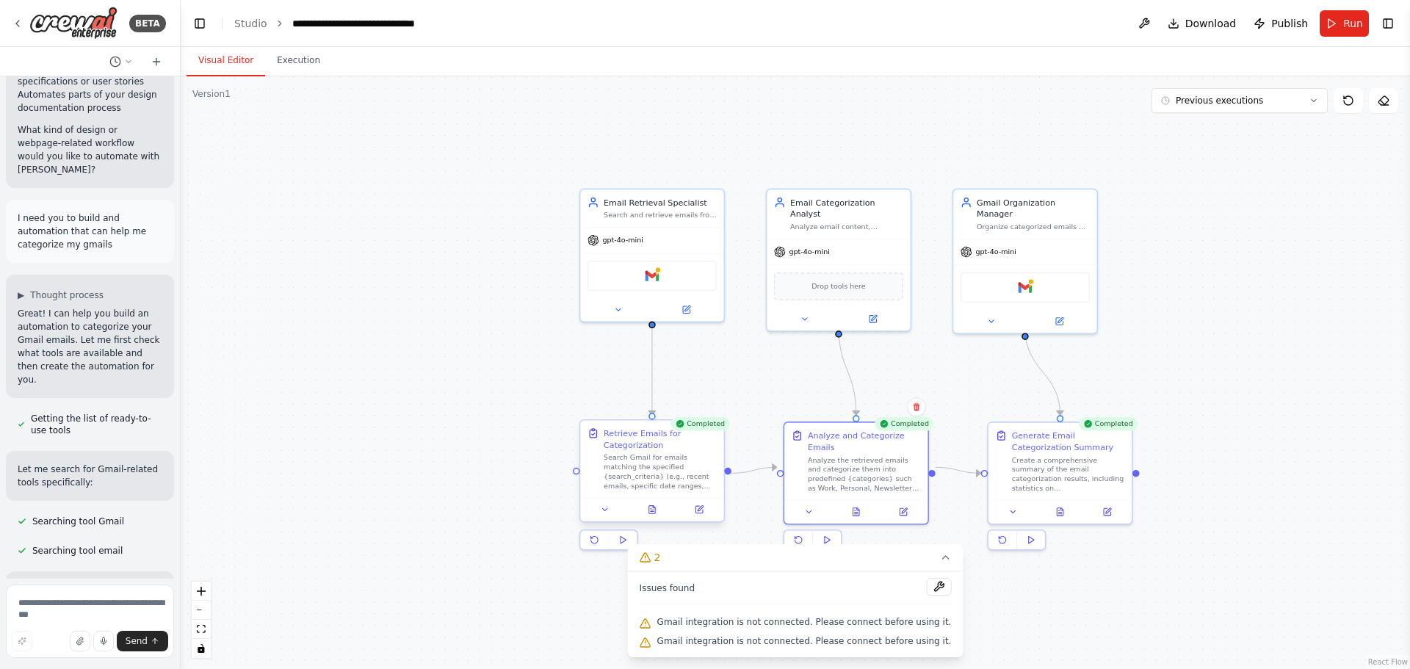
click at [681, 404] on div "Search Gmail for emails matching the specified {search_criteria} (e.g., recent …" at bounding box center [660, 471] width 113 height 37
click at [669, 404] on div "Search Gmail for emails matching the specified {search_criteria} (e.g., recent …" at bounding box center [660, 471] width 113 height 37
click at [660, 404] on button at bounding box center [651, 509] width 49 height 14
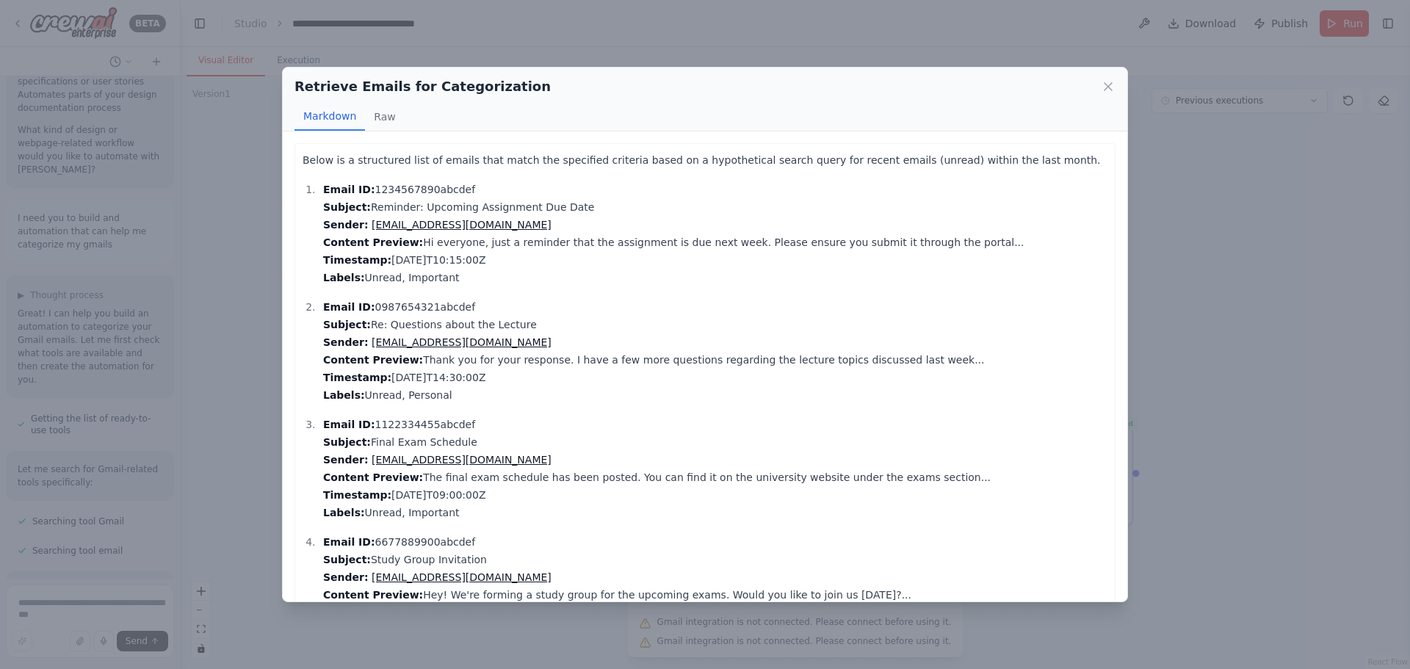
scroll to position [222, 0]
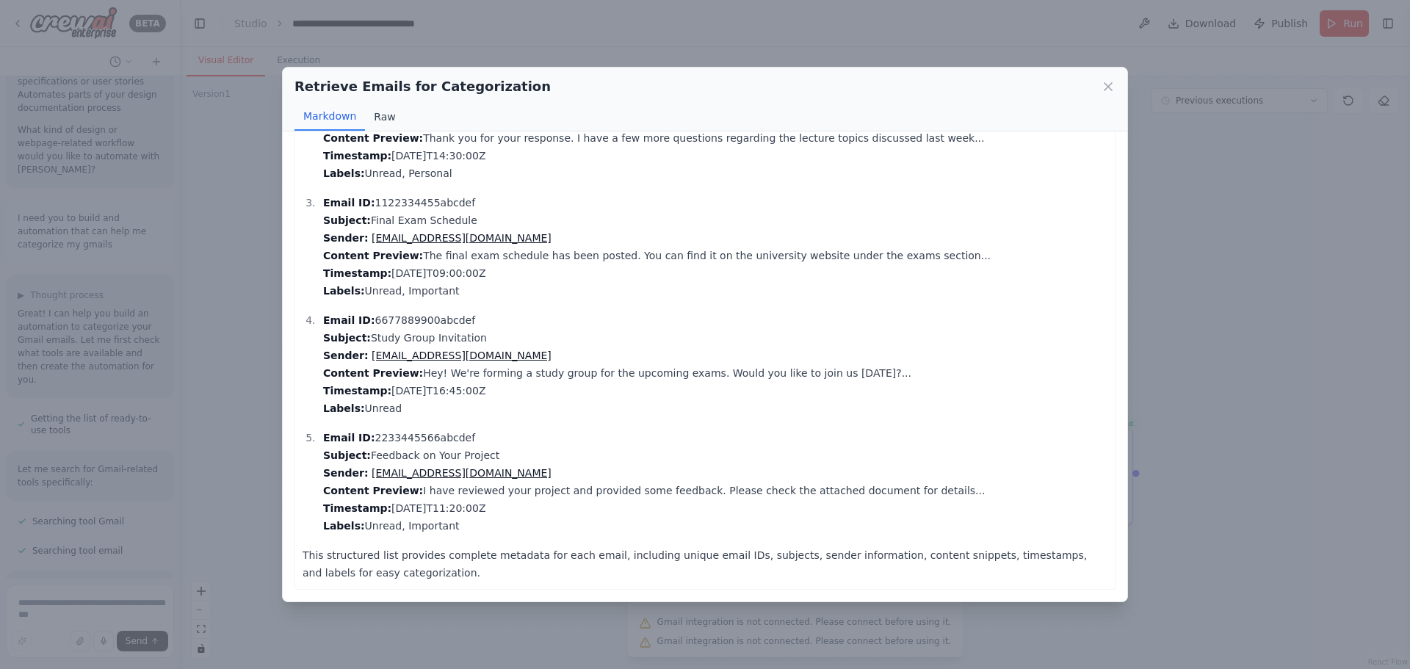
click at [376, 115] on button "Raw" at bounding box center [384, 117] width 39 height 28
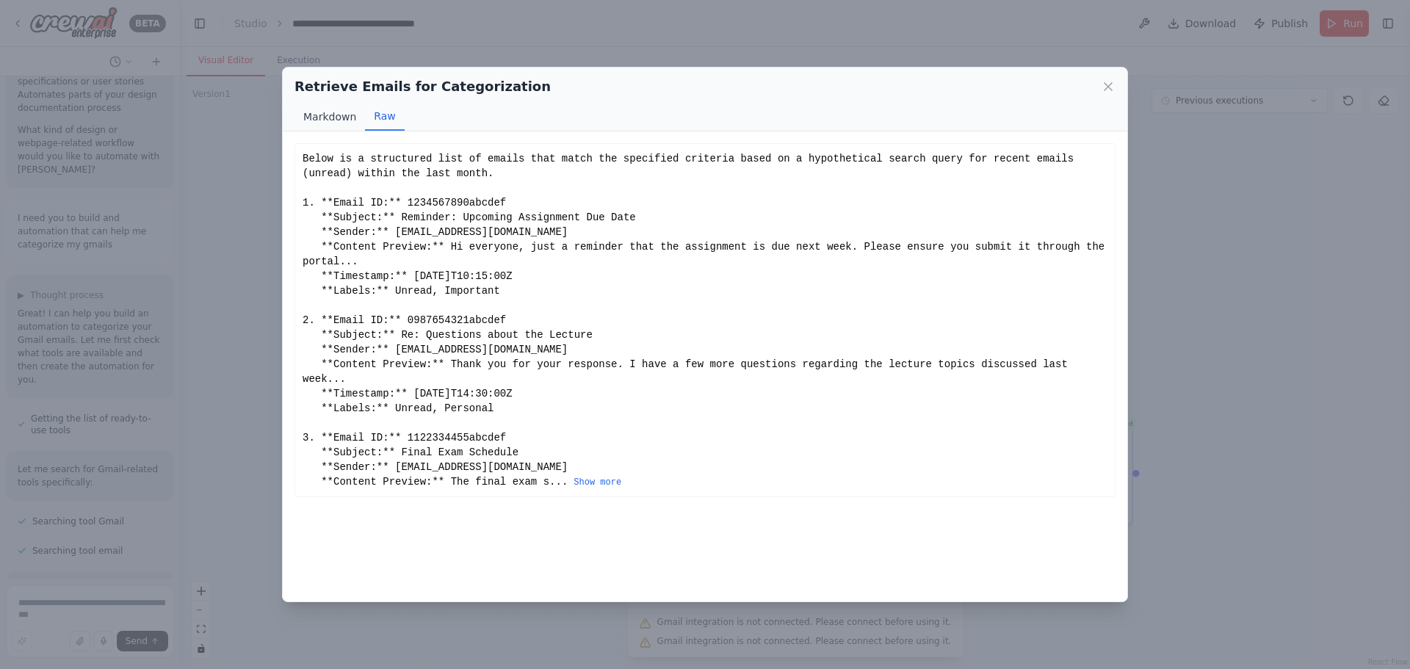
click at [330, 116] on button "Markdown" at bounding box center [329, 117] width 71 height 28
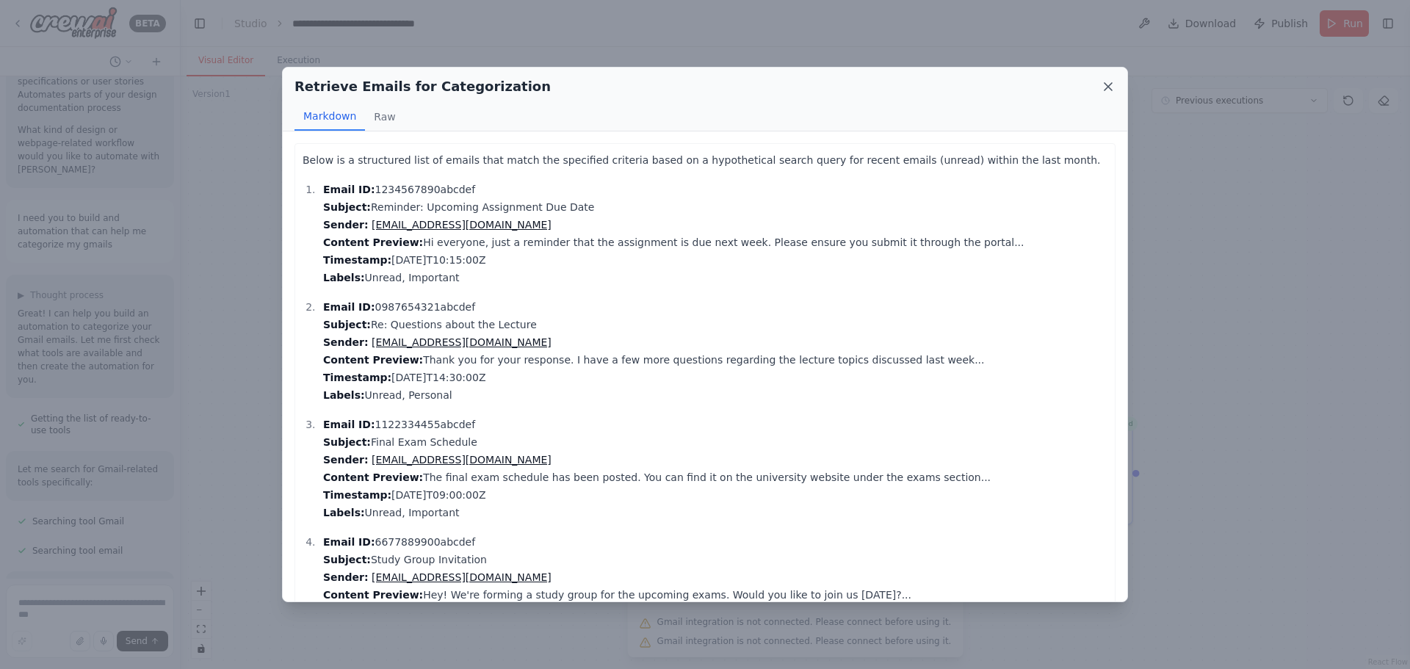
click at [939, 82] on icon at bounding box center [1108, 86] width 15 height 15
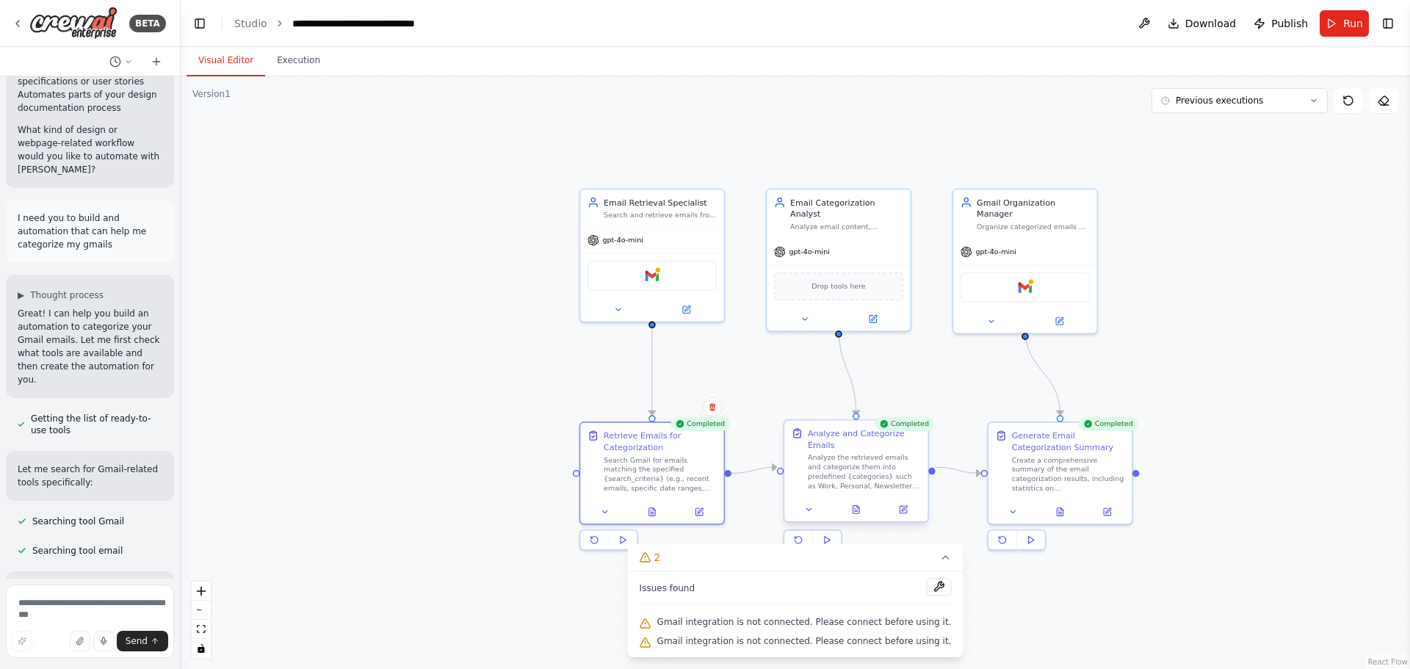
click at [861, 404] on div "Analyze the retrieved emails and categorize them into predefined {categories} s…" at bounding box center [864, 471] width 113 height 37
click at [859, 404] on icon at bounding box center [856, 510] width 6 height 8
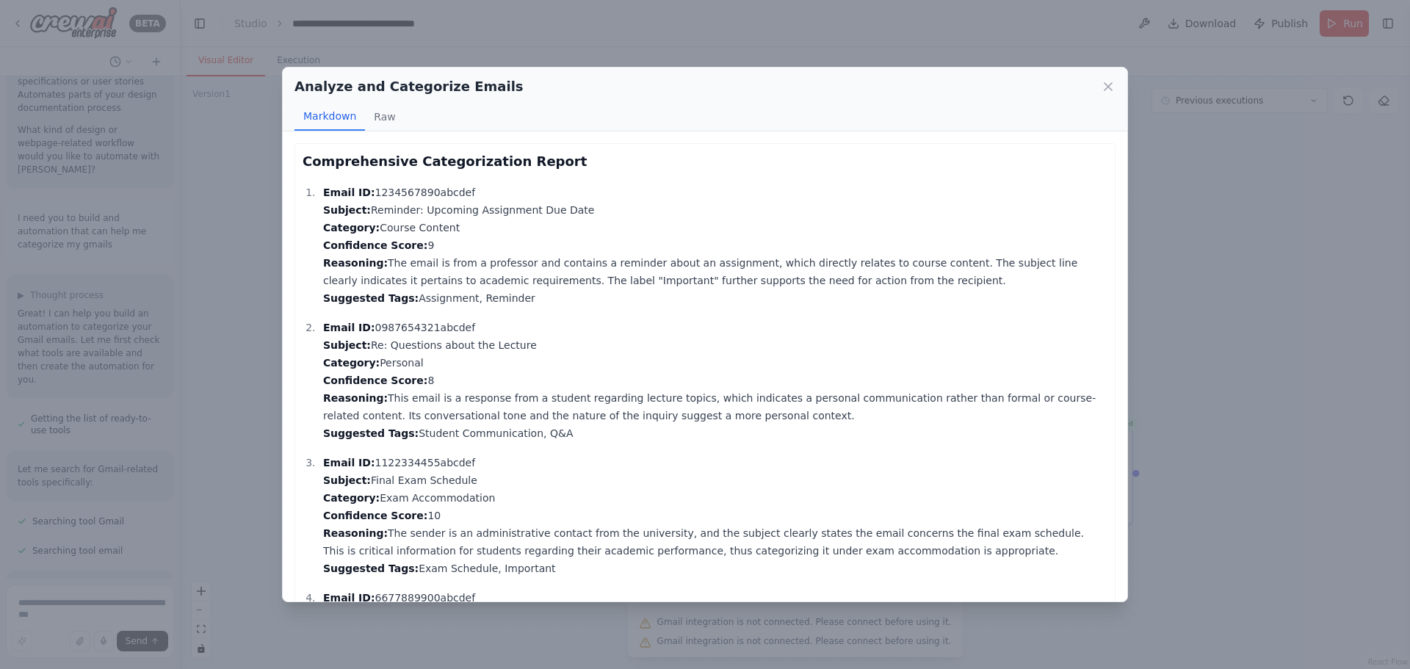
scroll to position [401, 0]
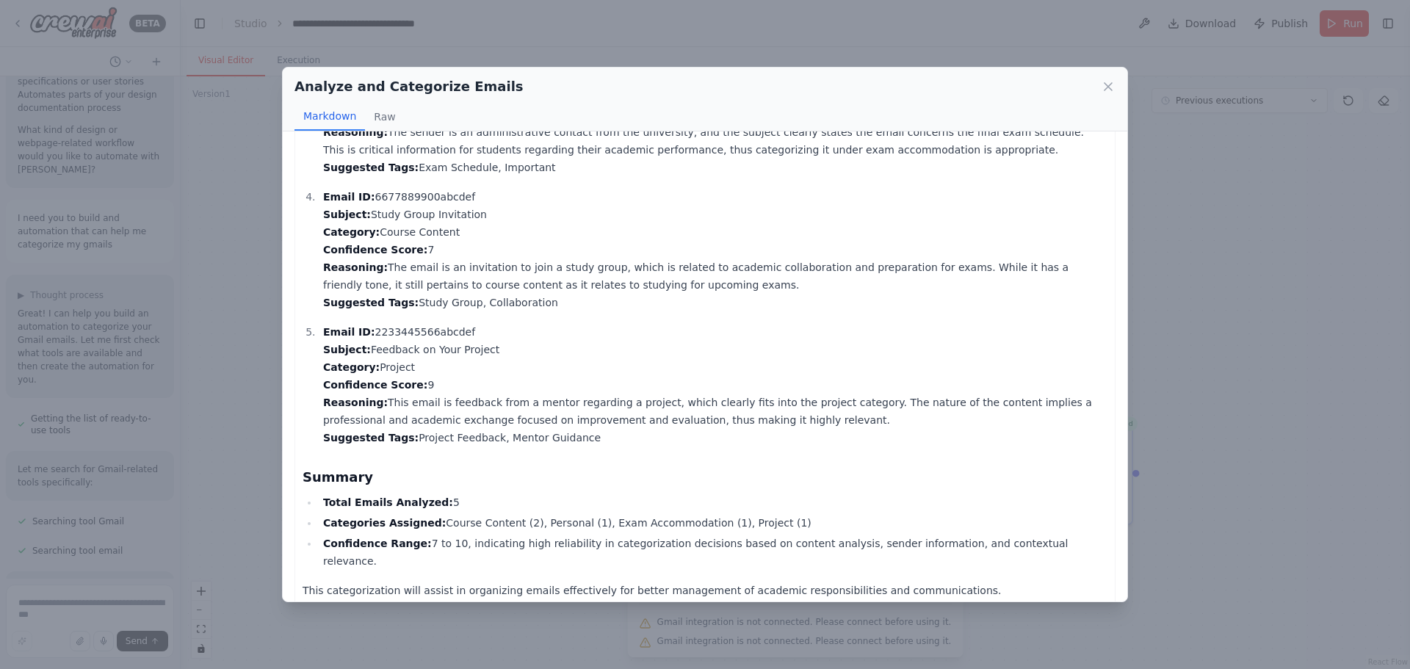
click at [939, 270] on div "Analyze and Categorize Emails Markdown Raw Comprehensive Categorization Report …" at bounding box center [705, 334] width 1410 height 669
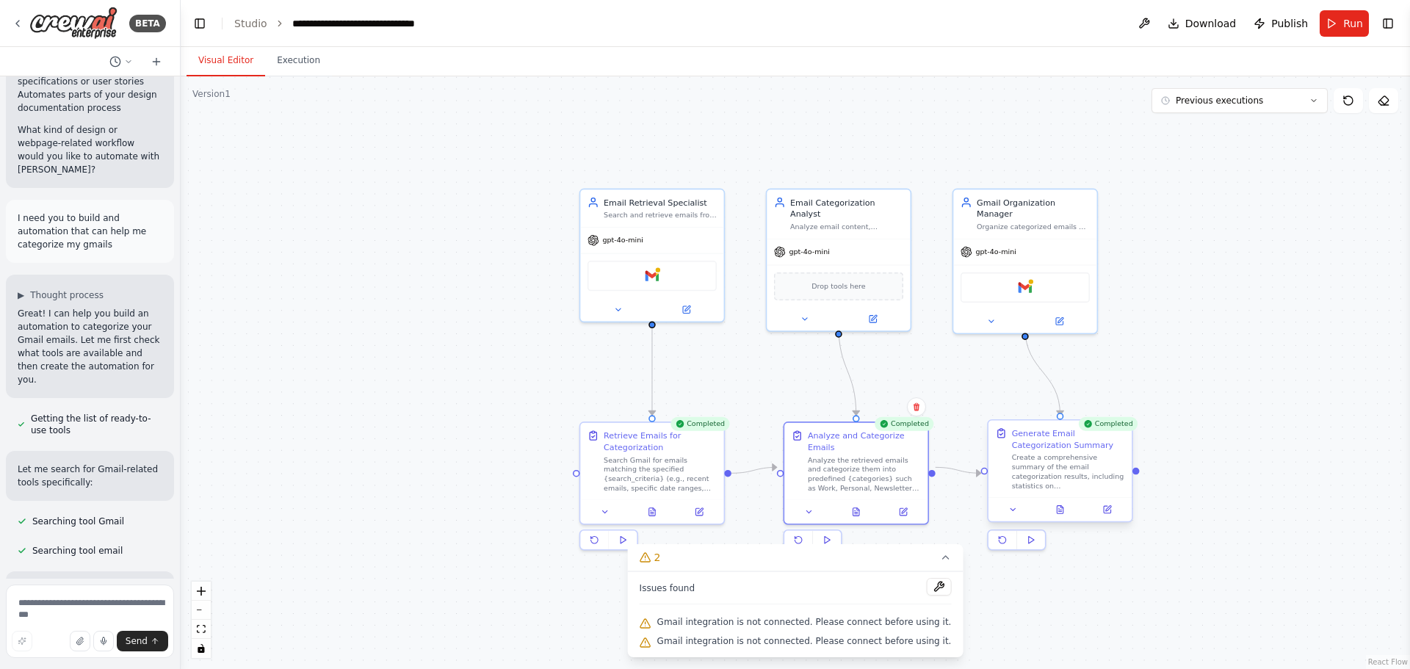
click at [939, 404] on div "Create a comprehensive summary of the email categorization results, including s…" at bounding box center [1068, 471] width 113 height 37
click at [939, 404] on button at bounding box center [1059, 509] width 49 height 14
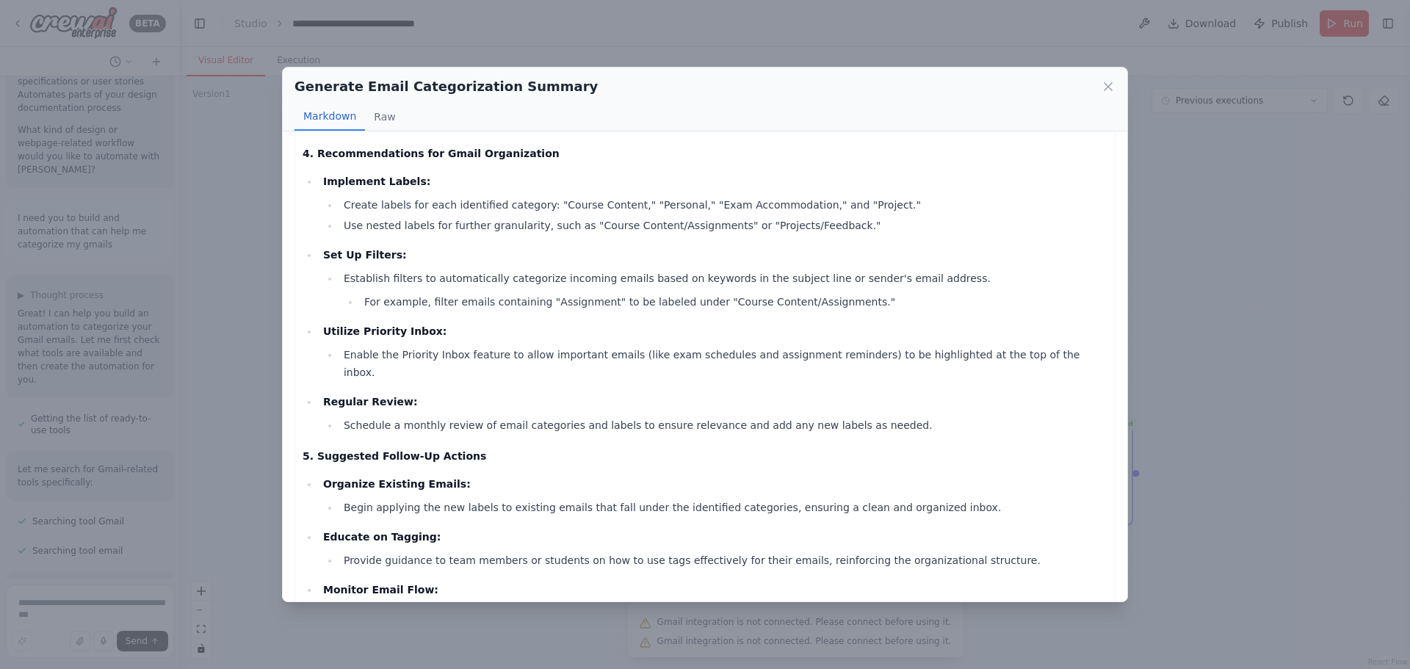
scroll to position [1049, 0]
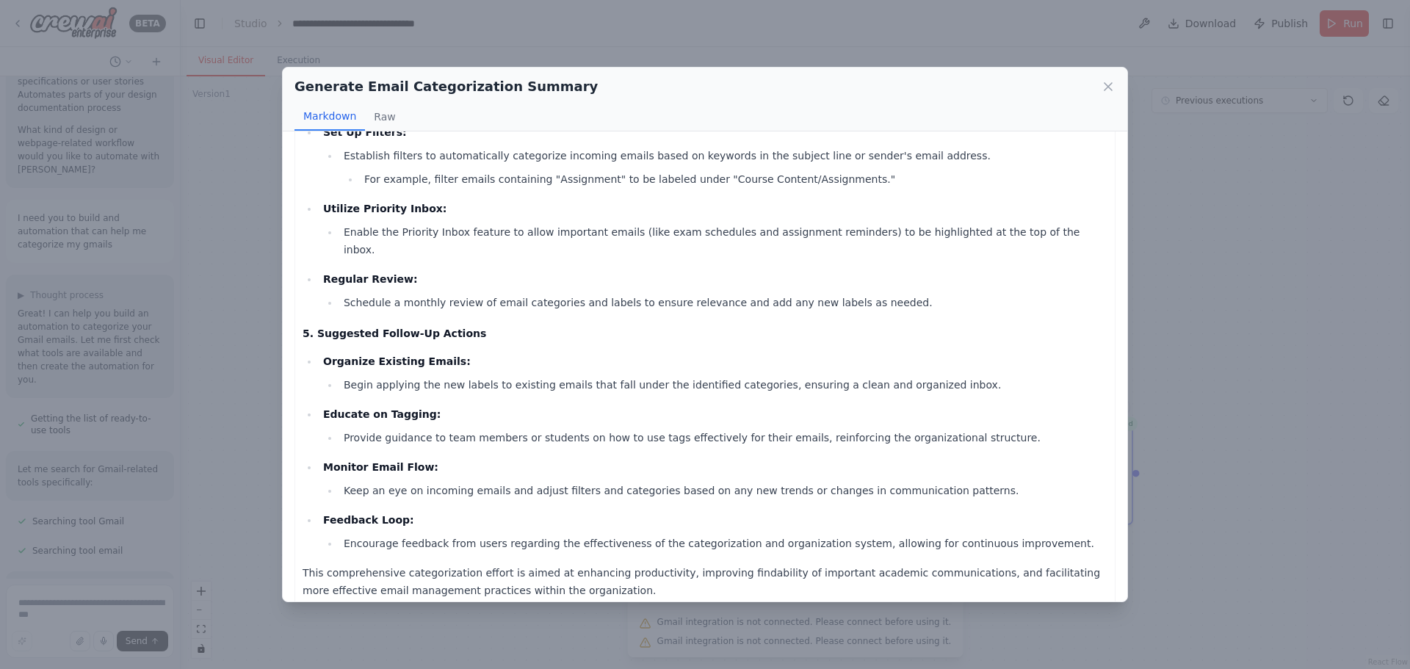
click at [939, 81] on icon at bounding box center [1108, 86] width 15 height 15
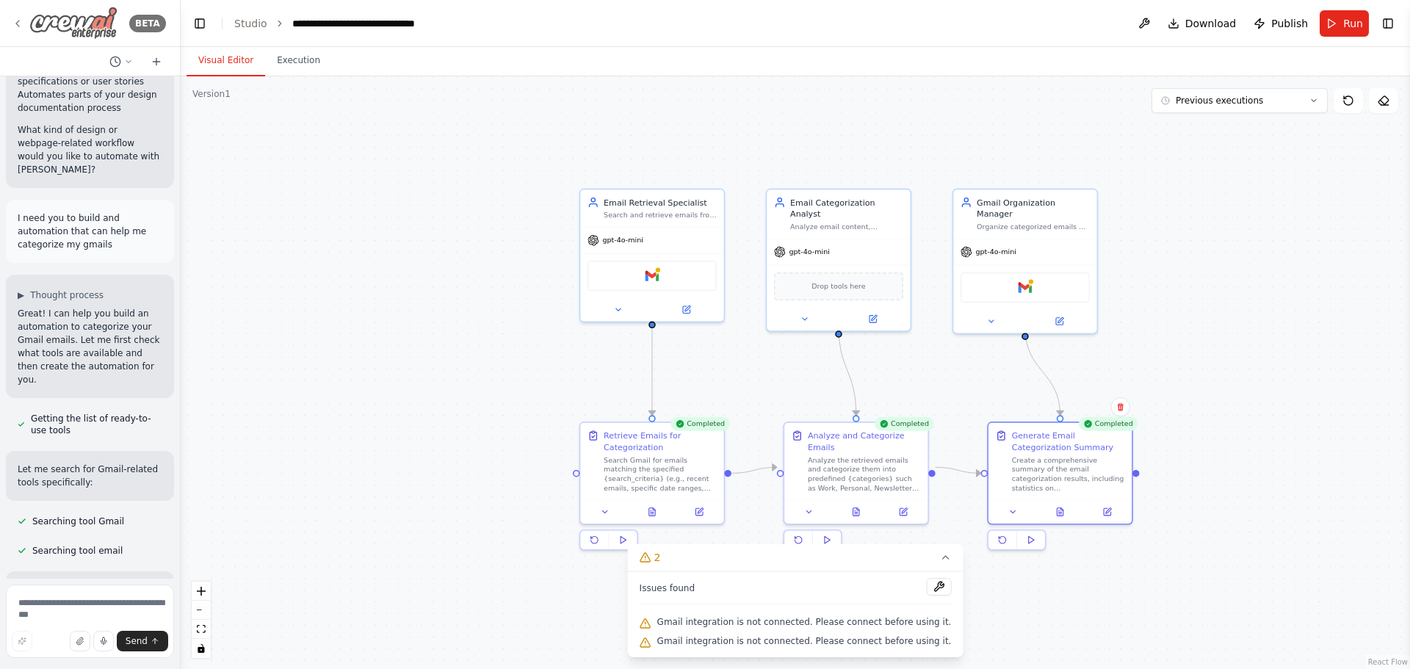
click at [15, 24] on icon at bounding box center [18, 24] width 12 height 12
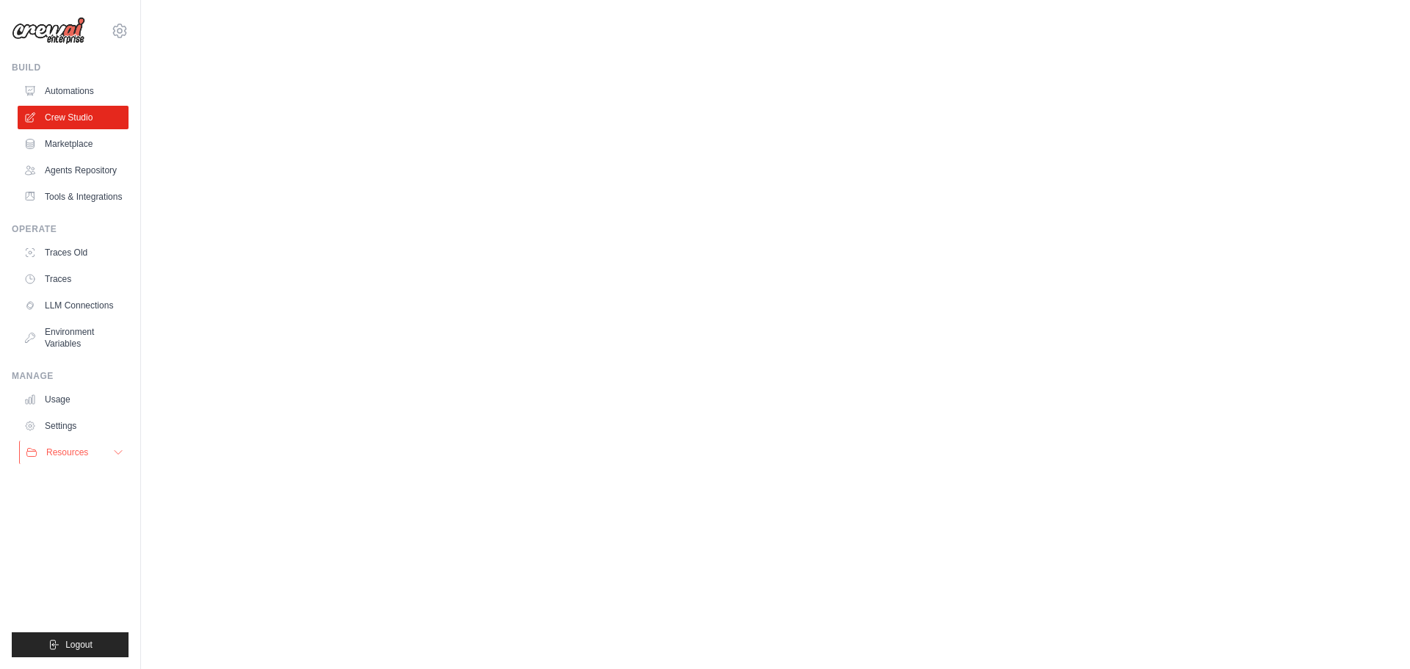
click at [77, 458] on span "Resources" at bounding box center [67, 453] width 42 height 12
click at [120, 30] on icon at bounding box center [120, 31] width 18 height 18
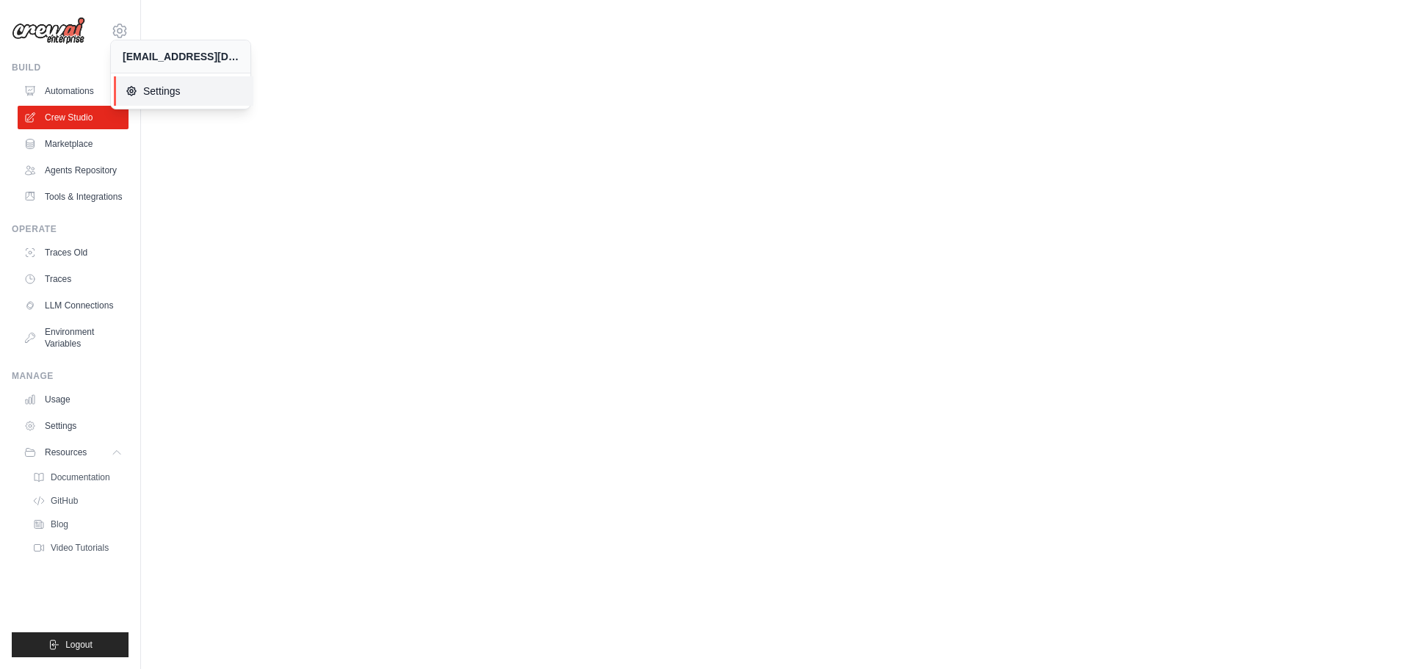
click at [135, 92] on icon at bounding box center [131, 91] width 9 height 9
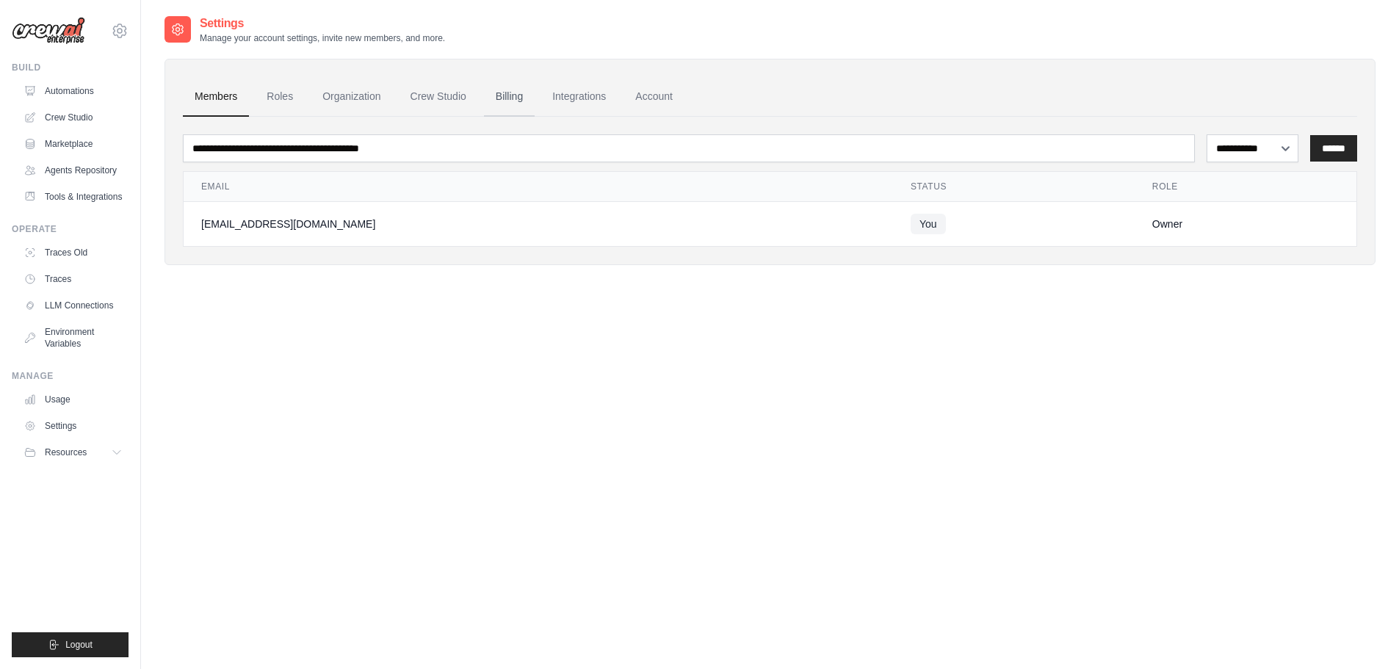
click at [505, 95] on link "Billing" at bounding box center [509, 97] width 51 height 40
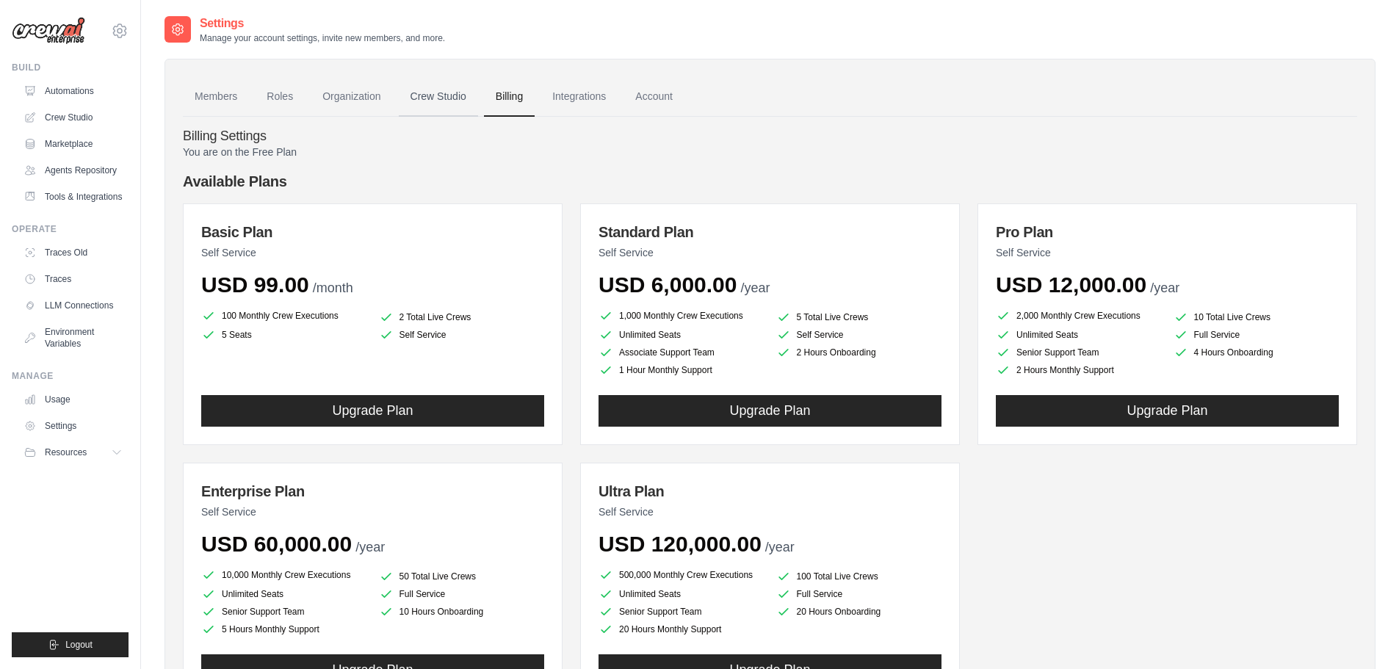
click at [433, 84] on link "Crew Studio" at bounding box center [438, 97] width 79 height 40
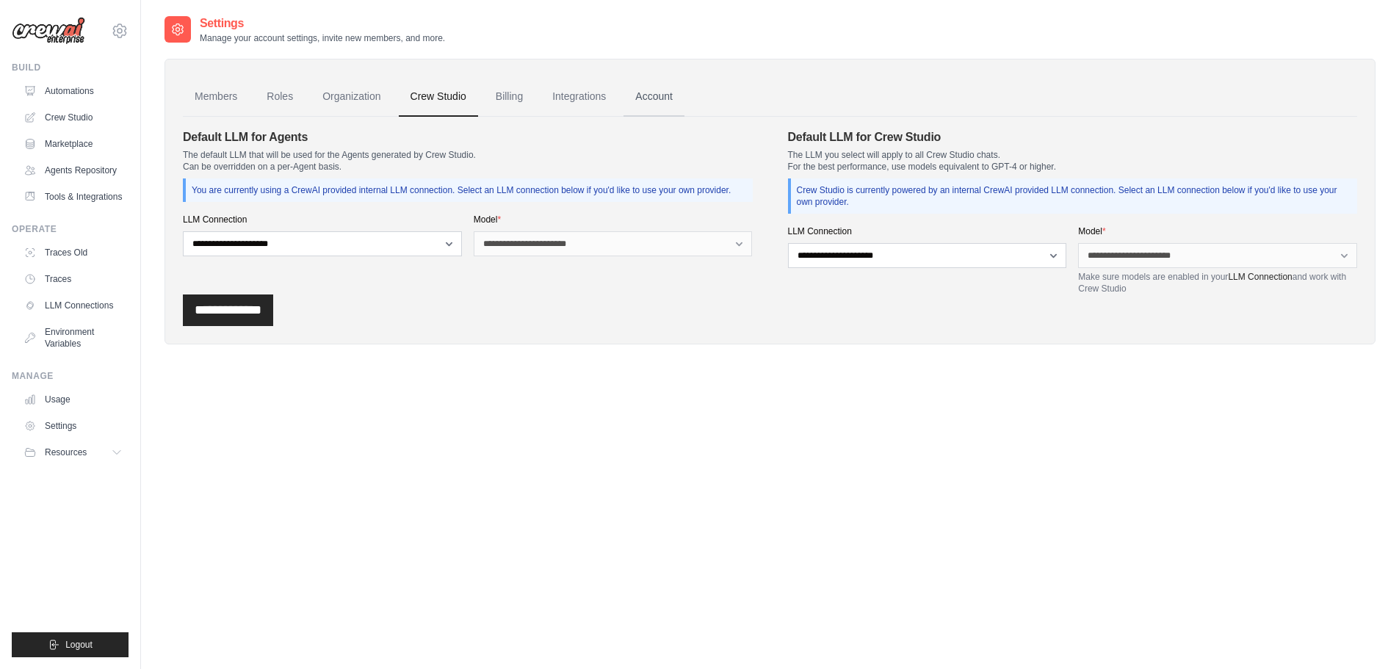
click at [674, 98] on link "Account" at bounding box center [653, 97] width 61 height 40
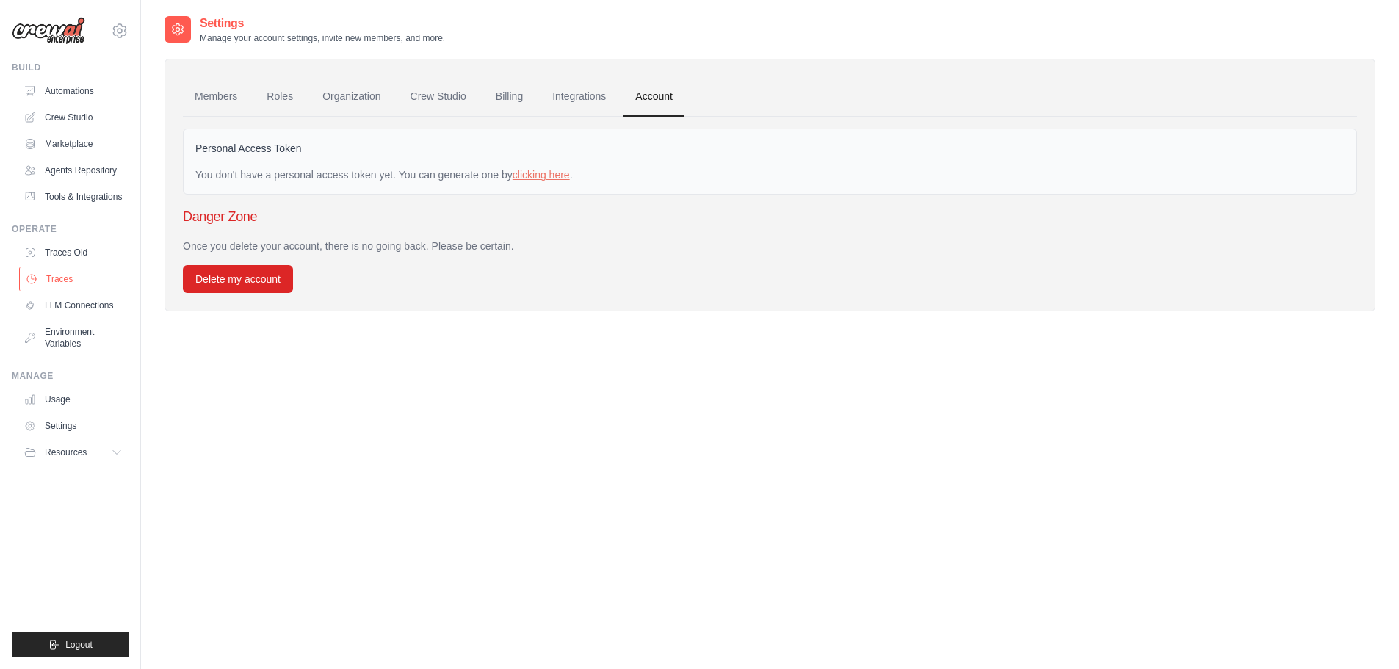
click at [54, 289] on link "Traces" at bounding box center [74, 279] width 111 height 24
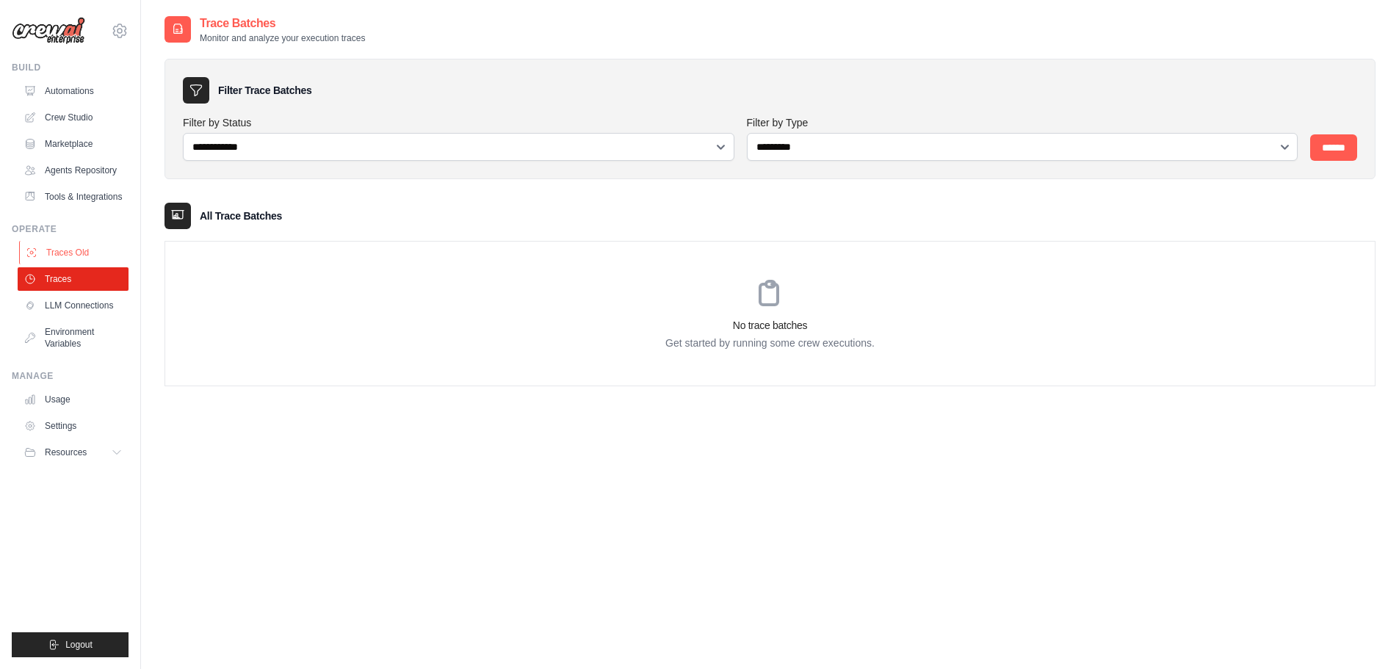
click at [66, 264] on link "Traces Old" at bounding box center [74, 253] width 111 height 24
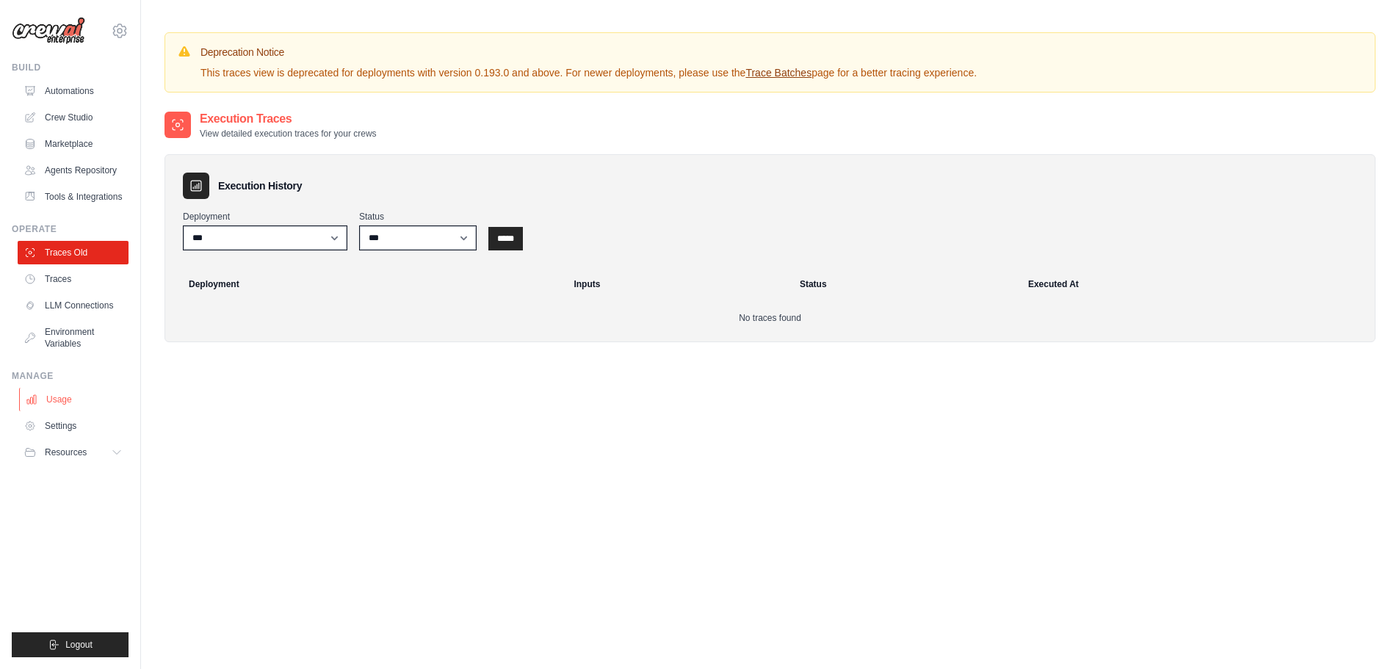
click at [65, 411] on link "Usage" at bounding box center [74, 400] width 111 height 24
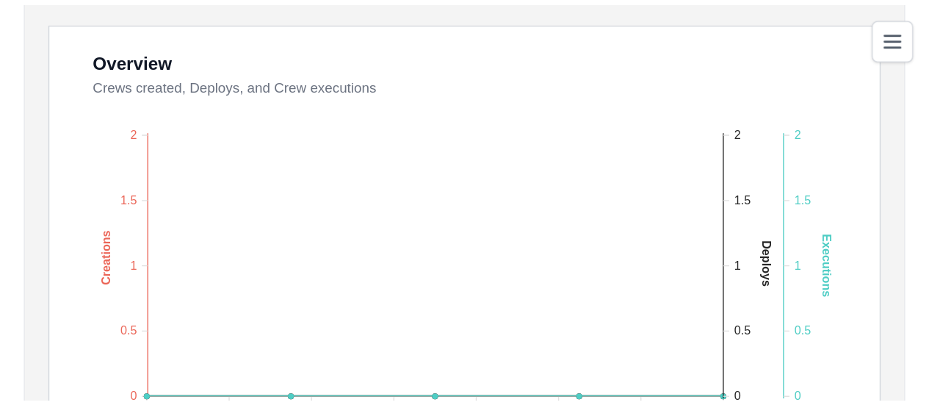
scroll to position [396, 0]
